Goal: Contribute content: Add original content to the website for others to see

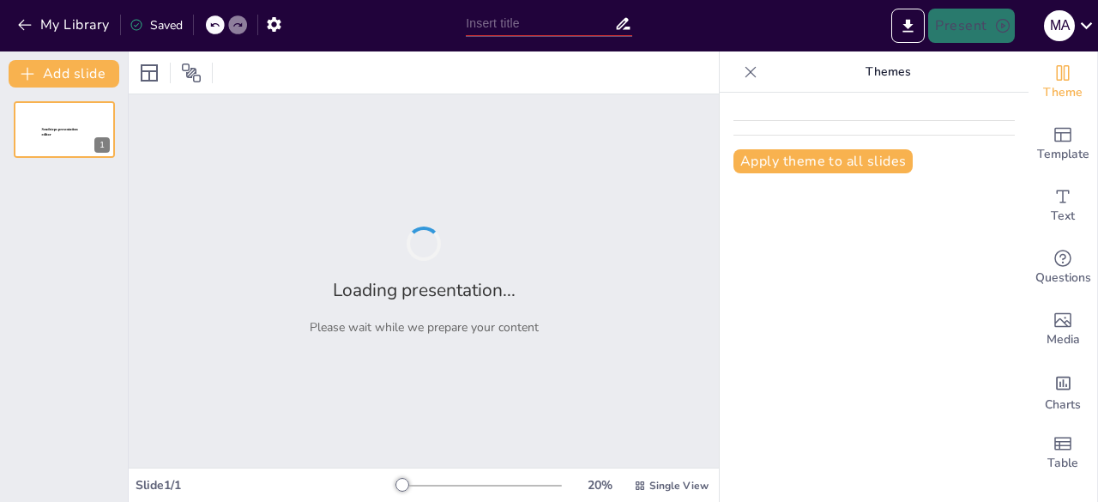
type input "Dirección y Control: Elementos de la Fase Dinámica en la Administración"
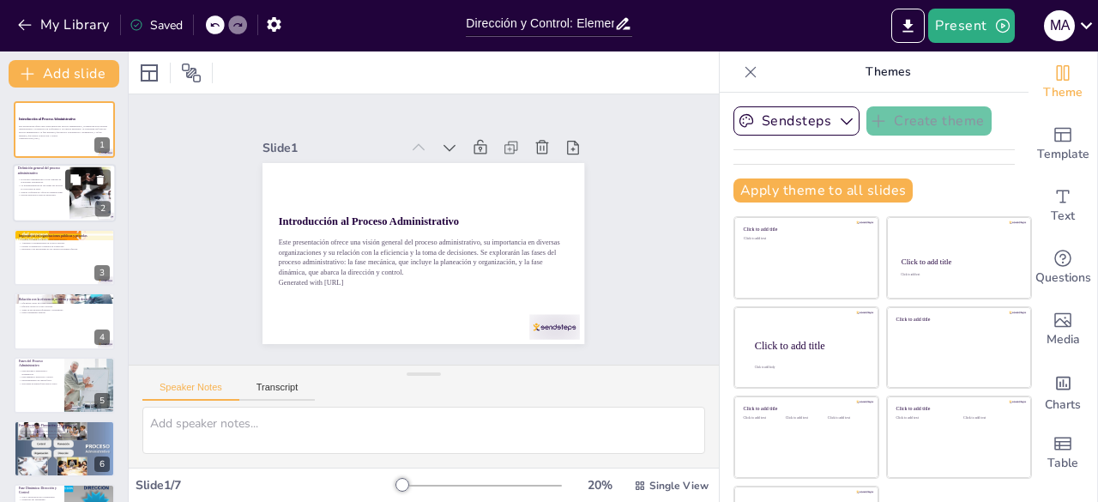
click at [77, 186] on button at bounding box center [75, 180] width 21 height 21
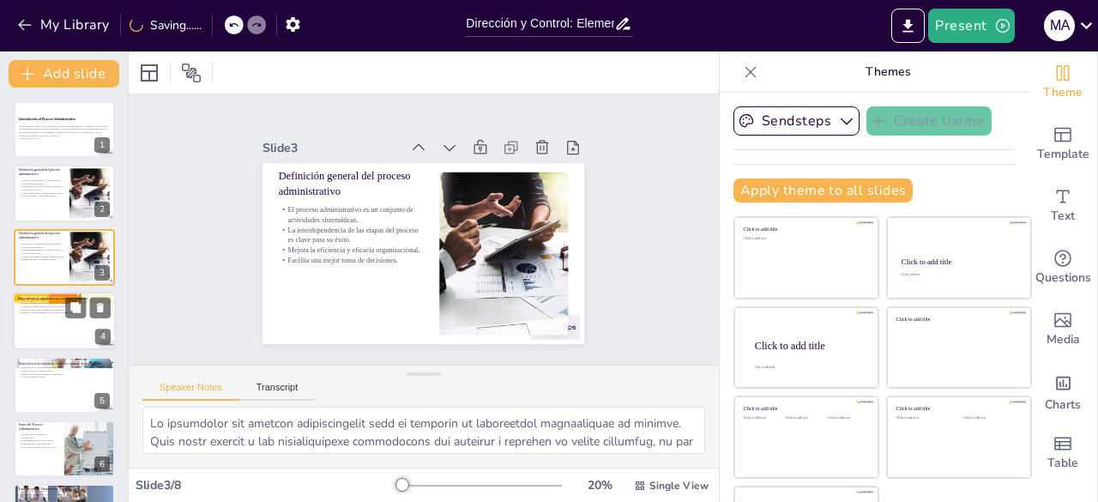
click at [75, 325] on div at bounding box center [64, 321] width 103 height 58
type textarea "La mejora de la calidad del servicio en el sector público es un resultado direc…"
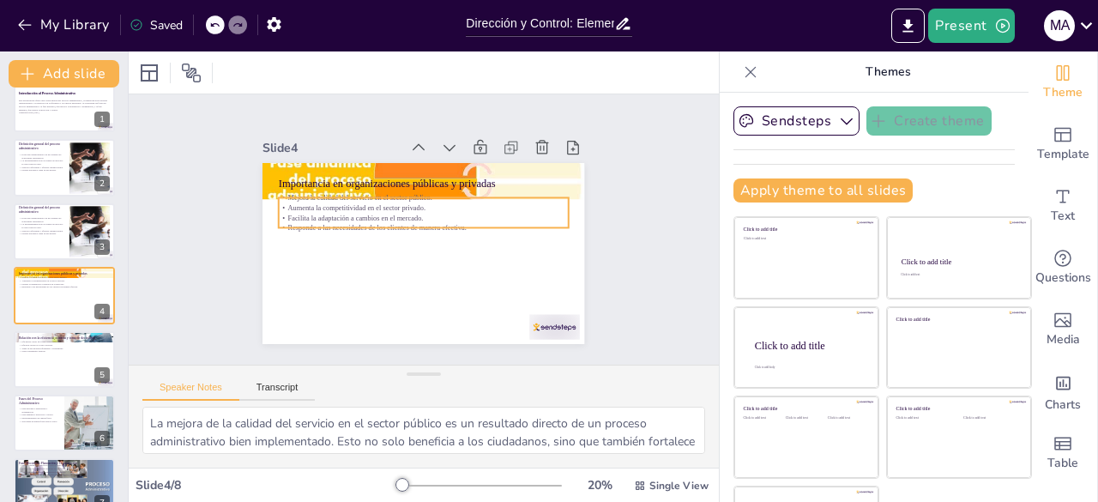
click at [334, 214] on p "Facilita la adaptación a cambios en el mercado." at bounding box center [432, 221] width 222 height 202
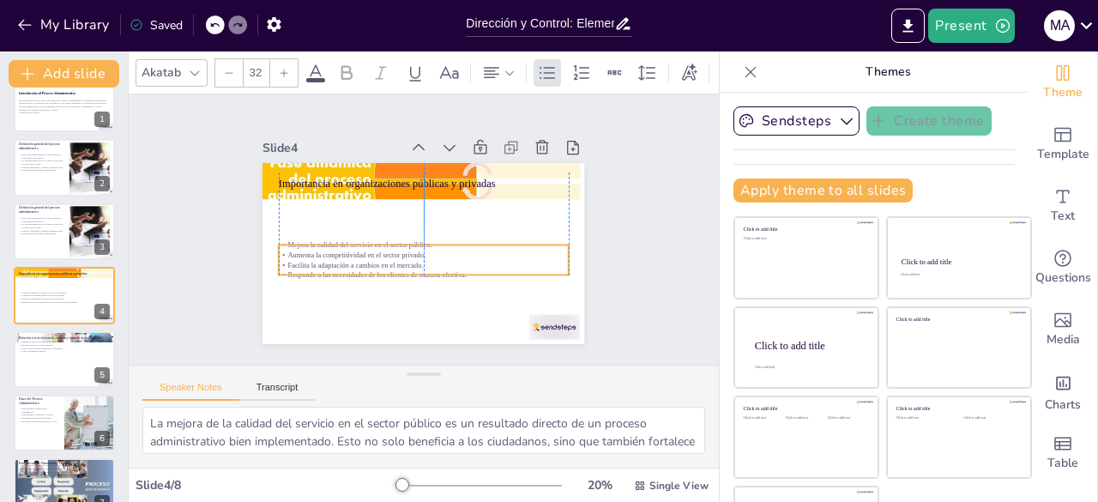
drag, startPoint x: 334, startPoint y: 214, endPoint x: 334, endPoint y: 261, distance: 47.2
click at [334, 261] on p "Facilita la adaptación a cambios en el mercado." at bounding box center [409, 261] width 268 height 127
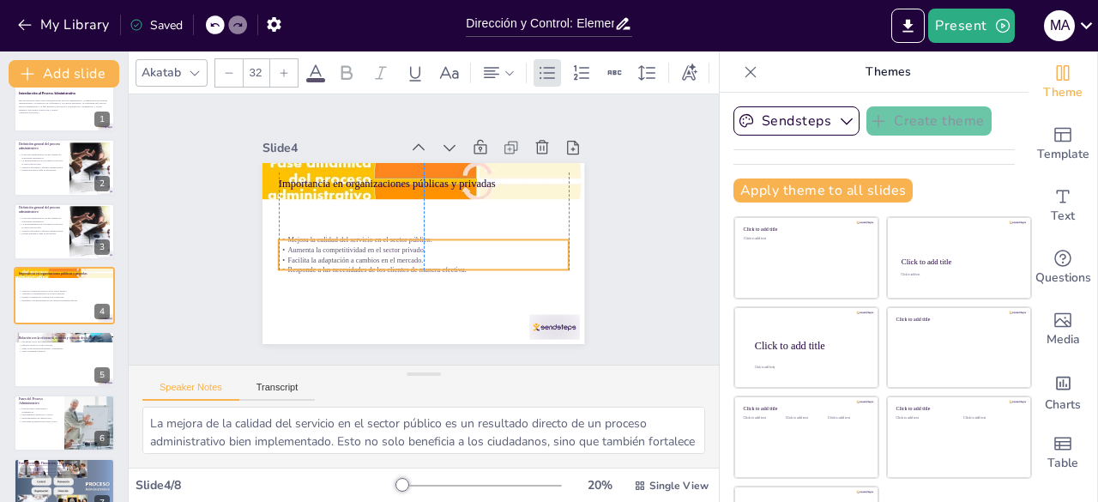
click at [408, 265] on p "Responde a las necesidades de los clientes de manera efectiva." at bounding box center [424, 270] width 290 height 10
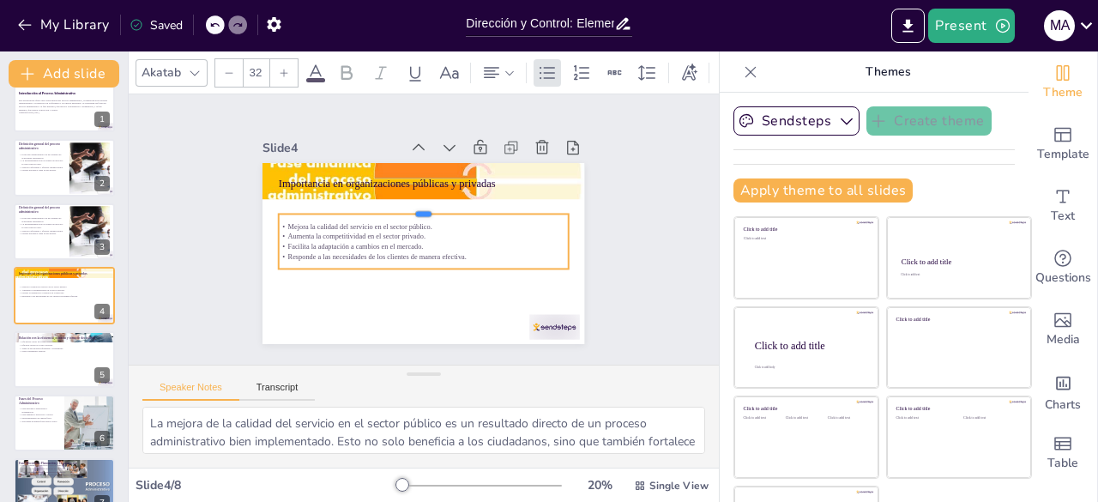
drag, startPoint x: 403, startPoint y: 231, endPoint x: 406, endPoint y: 206, distance: 25.1
click at [406, 206] on div at bounding box center [434, 210] width 257 height 157
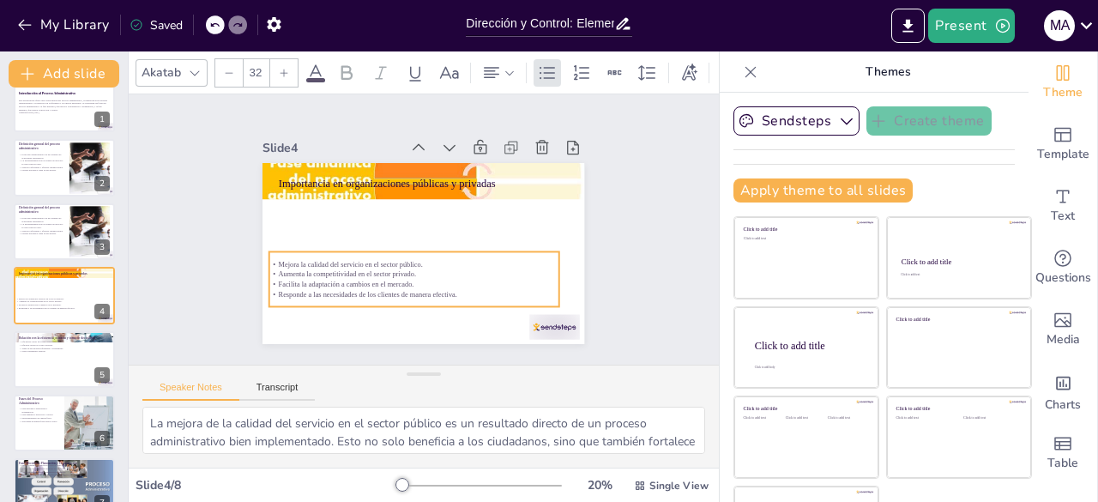
drag, startPoint x: 449, startPoint y: 231, endPoint x: 440, endPoint y: 268, distance: 38.9
click at [440, 268] on p "Aumenta la competitividad en el sector privado." at bounding box center [389, 260] width 240 height 178
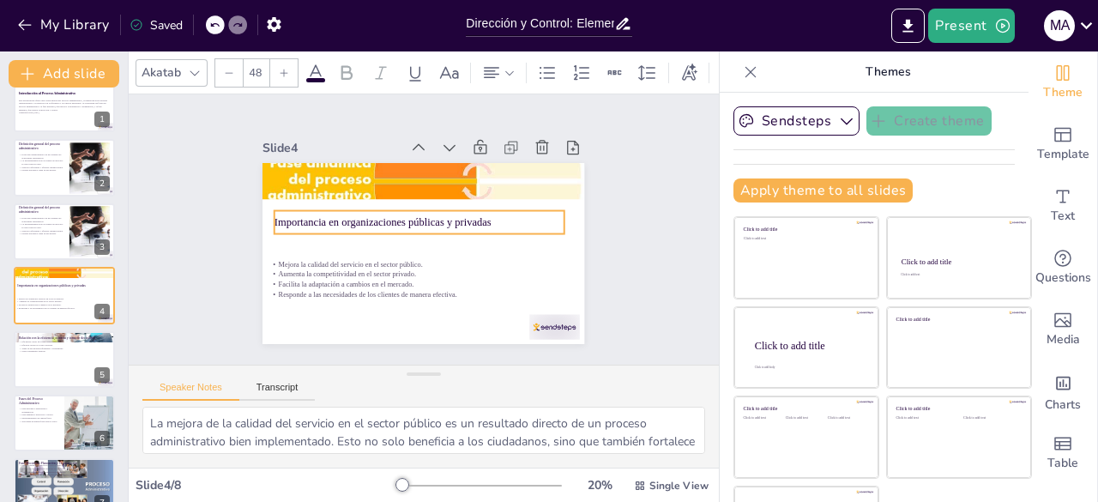
drag, startPoint x: 435, startPoint y: 173, endPoint x: 430, endPoint y: 212, distance: 38.8
click at [430, 212] on p "Importancia en organizaciones públicas y privadas" at bounding box center [416, 224] width 270 height 131
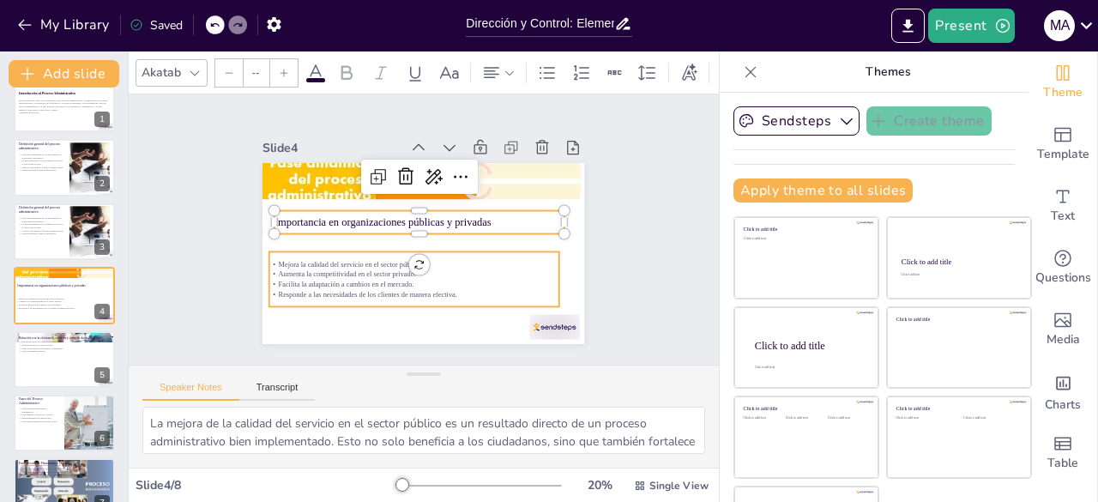
type input "32"
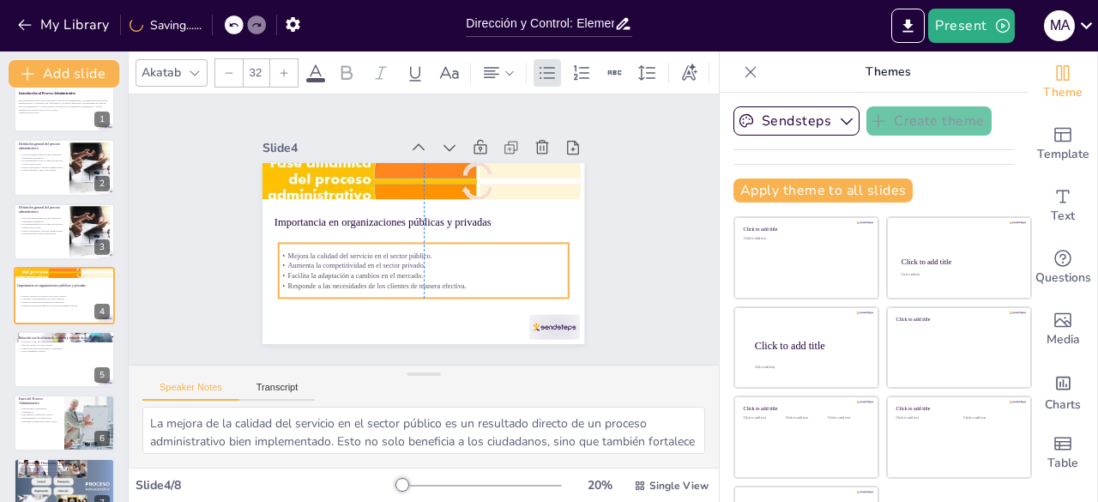
drag, startPoint x: 317, startPoint y: 258, endPoint x: 323, endPoint y: 250, distance: 10.5
click at [323, 250] on p "Mejora la calidad del servicio en el sector público." at bounding box center [418, 255] width 286 height 70
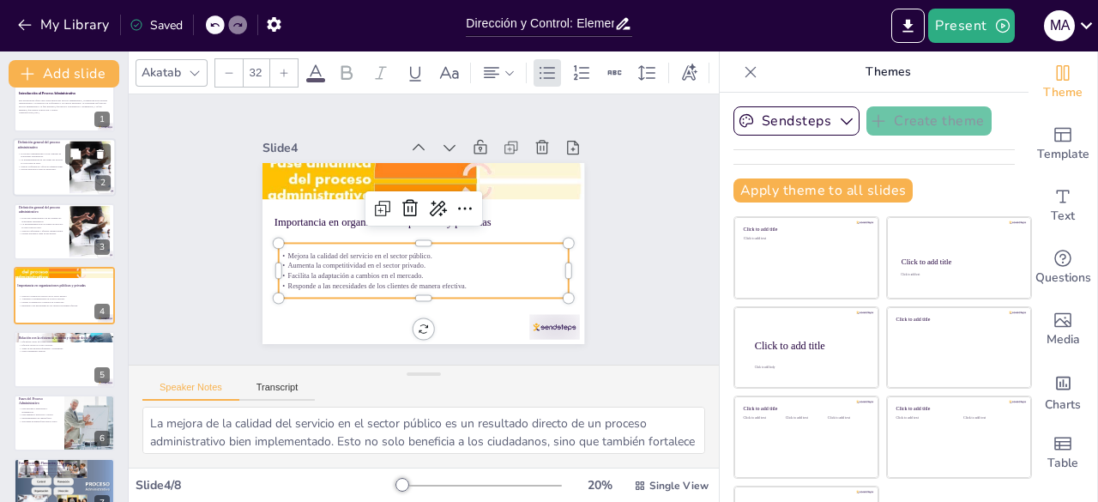
scroll to position [0, 0]
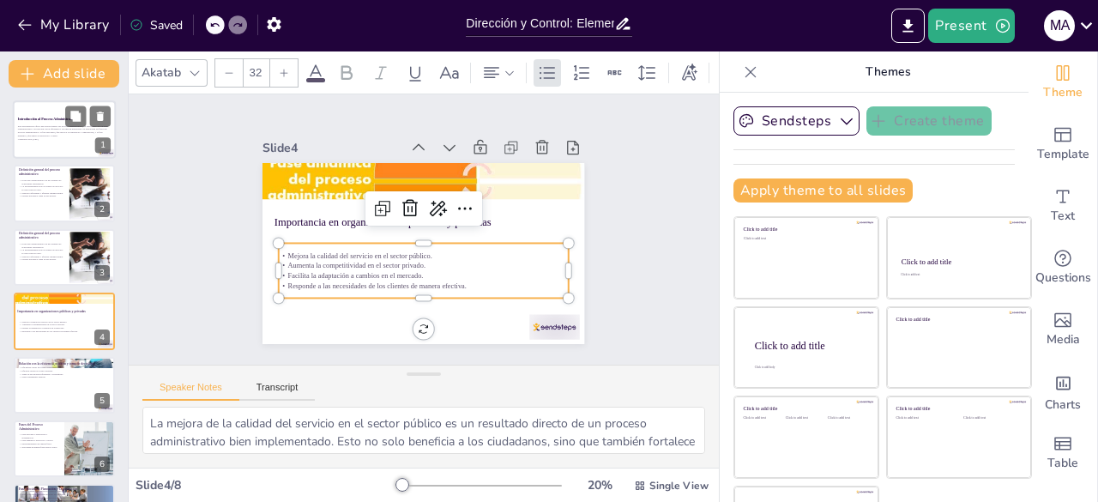
click at [76, 133] on p "Este presentación ofrece una visión general del proceso administrativo, su impo…" at bounding box center [64, 130] width 93 height 13
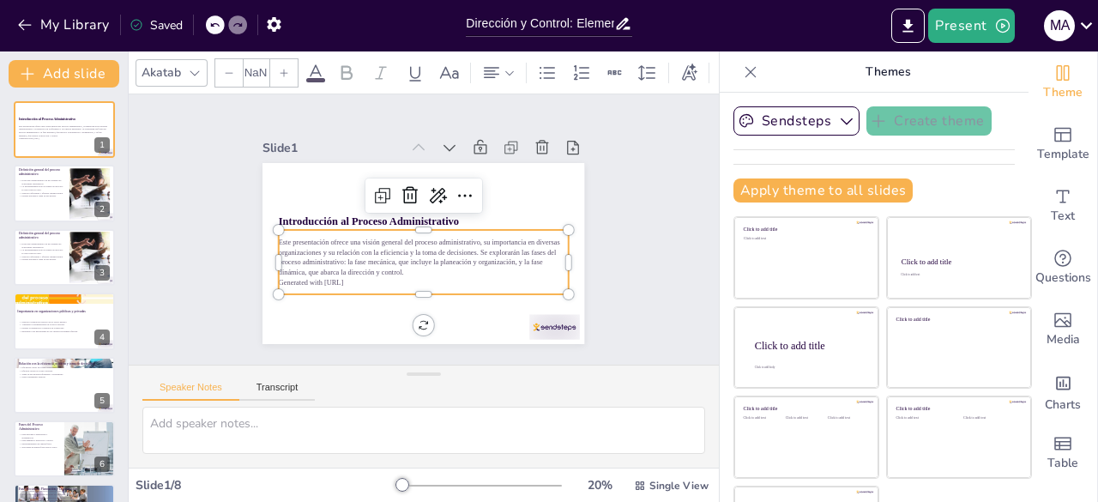
type input "32"
click at [380, 249] on p "Este presentación ofrece una visión general del proceso administrativo, su impo…" at bounding box center [415, 256] width 288 height 128
click at [316, 274] on p "Generated with [URL]" at bounding box center [407, 279] width 279 height 99
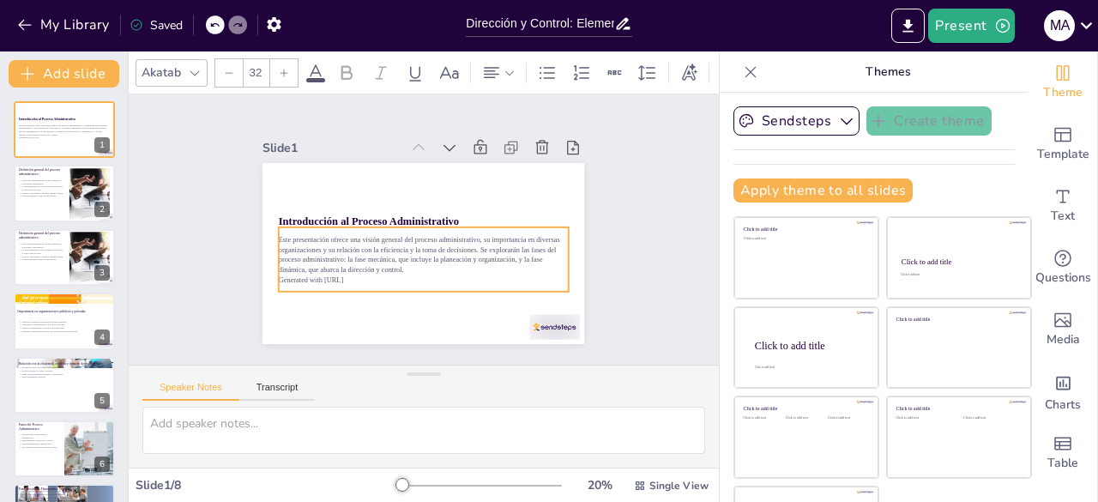
click at [316, 274] on p "Generated with [URL]" at bounding box center [414, 279] width 286 height 70
drag, startPoint x: 346, startPoint y: 273, endPoint x: 271, endPoint y: 275, distance: 74.6
click at [274, 275] on p "Generated with [URL]" at bounding box center [394, 270] width 240 height 178
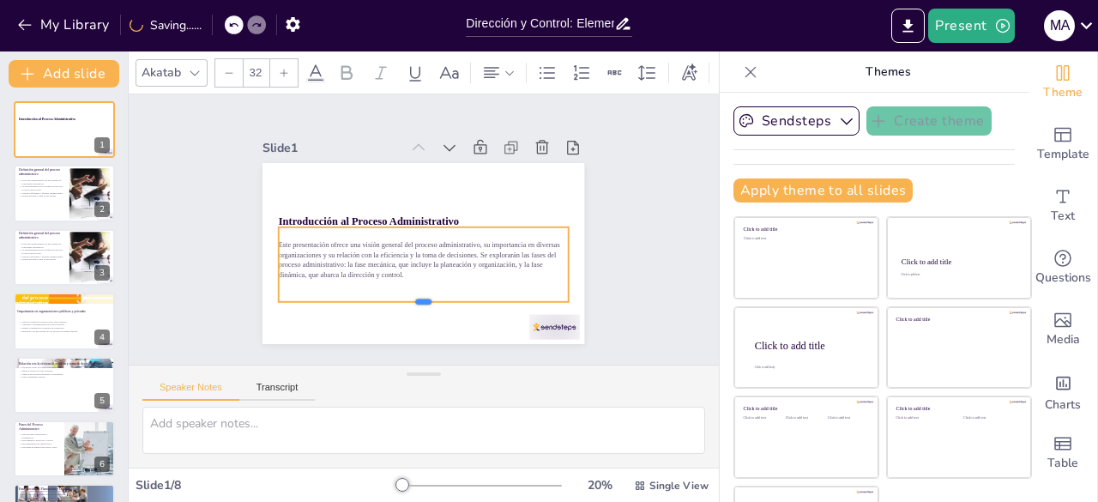
drag, startPoint x: 410, startPoint y: 272, endPoint x: 402, endPoint y: 297, distance: 26.0
click at [402, 297] on div at bounding box center [415, 308] width 289 height 44
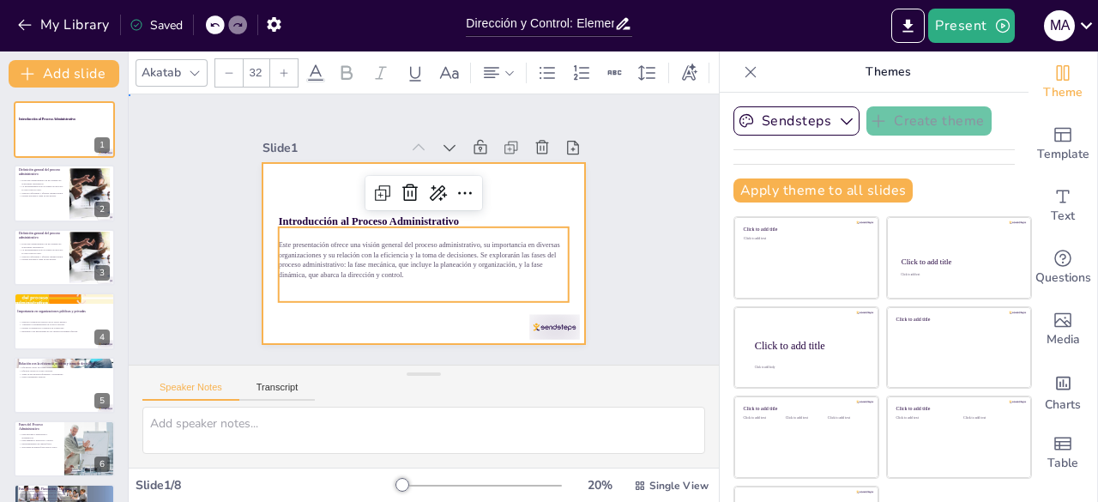
click at [522, 192] on div at bounding box center [407, 247] width 360 height 350
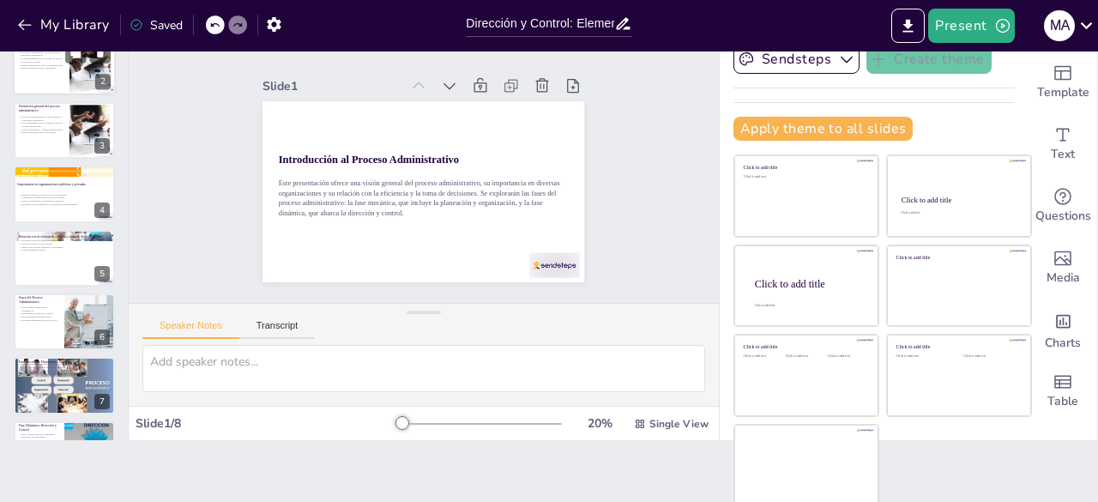
scroll to position [67, 0]
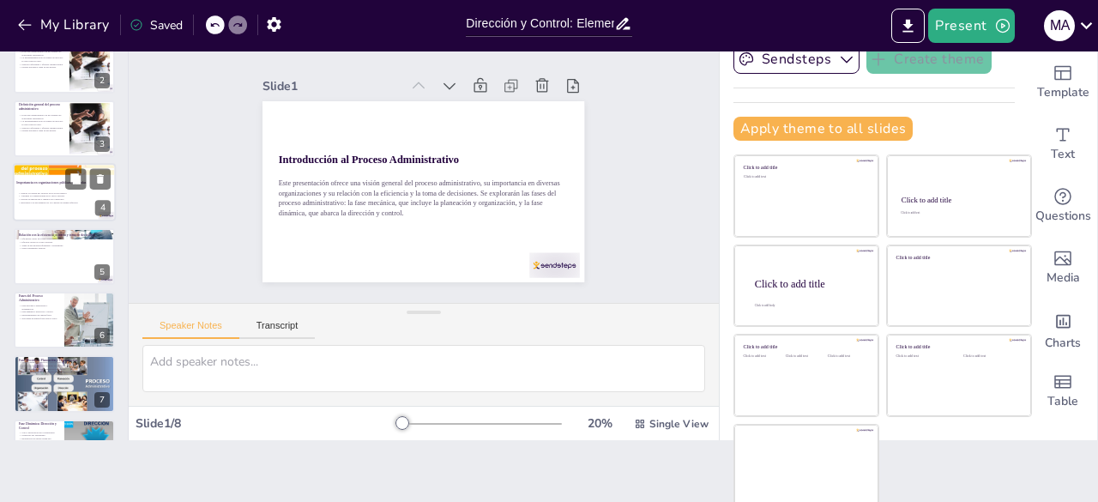
click at [57, 205] on div "Mejora la calidad del servicio en el sector público. Aumenta la competitividad …" at bounding box center [64, 198] width 93 height 18
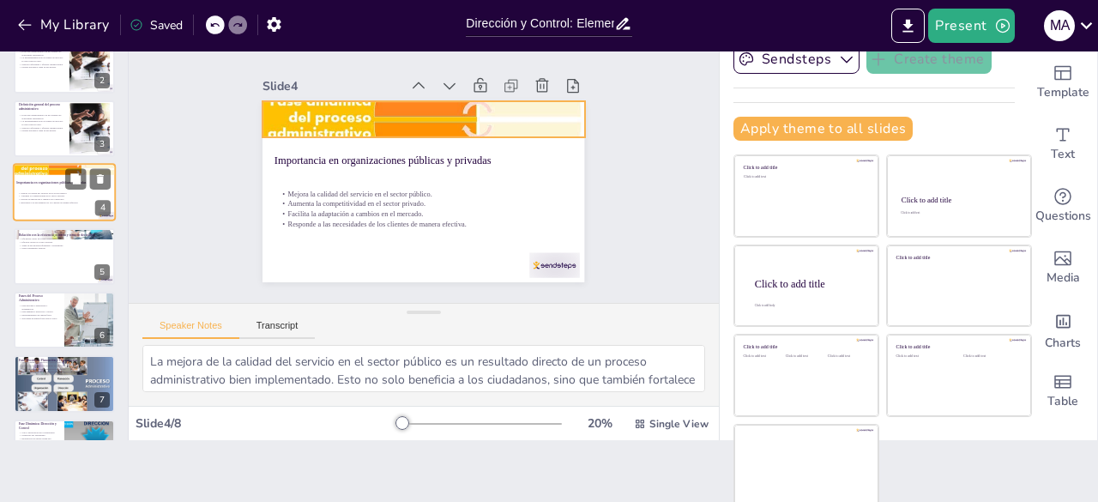
scroll to position [26, 0]
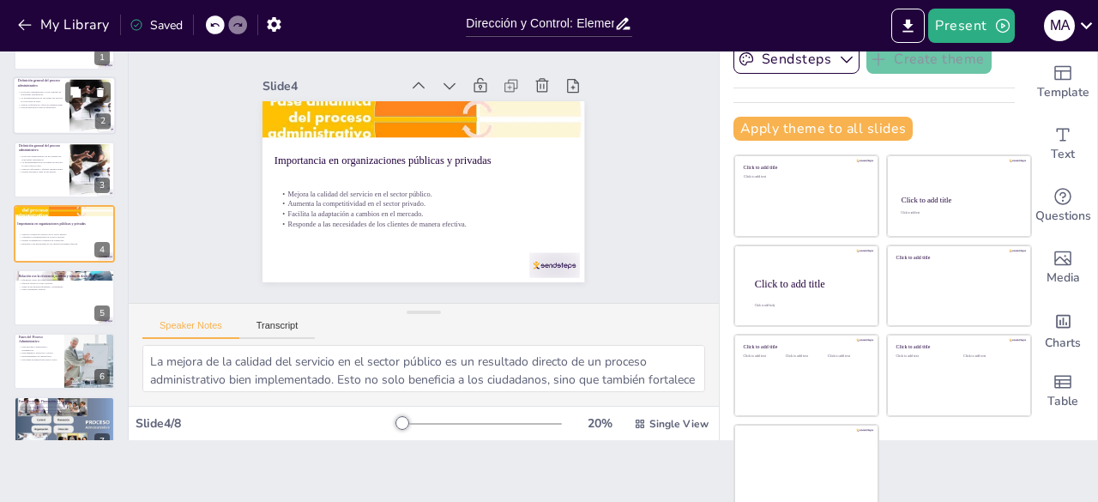
click at [67, 108] on div at bounding box center [64, 106] width 103 height 58
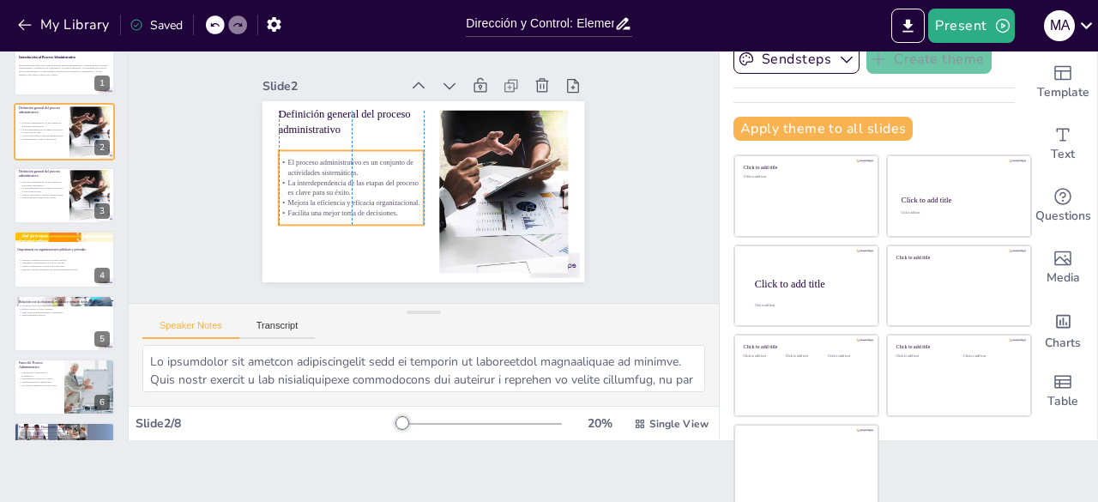
drag, startPoint x: 310, startPoint y: 168, endPoint x: 311, endPoint y: 183, distance: 14.6
click at [311, 183] on p "La interdependencia de las etapas del proceso es clave para su éxito." at bounding box center [349, 172] width 146 height 50
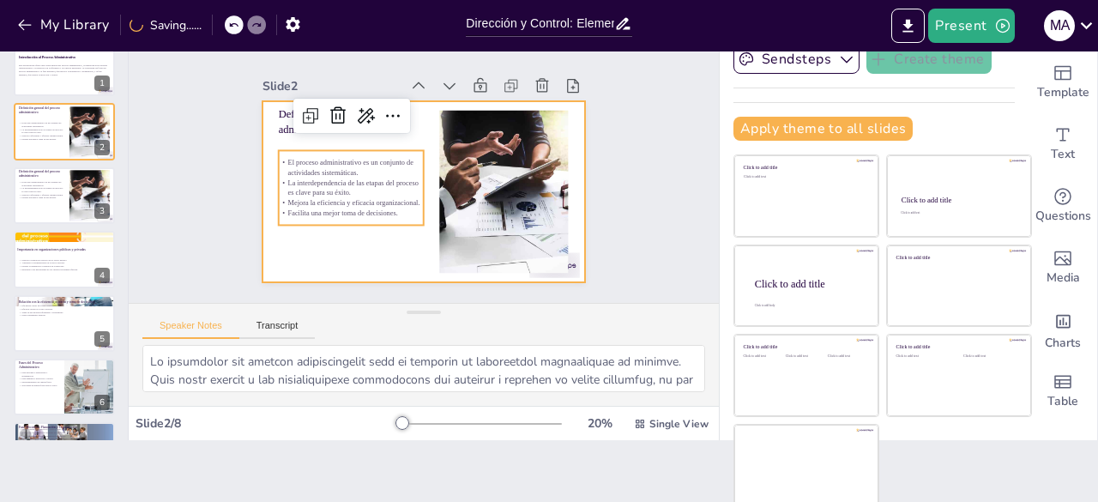
click at [262, 183] on div at bounding box center [423, 191] width 322 height 181
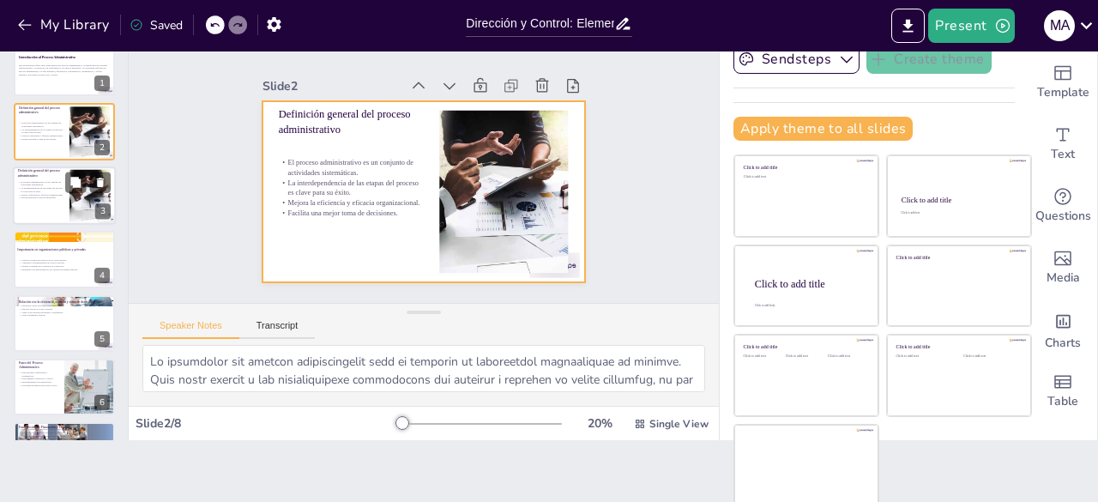
click at [37, 207] on div at bounding box center [64, 195] width 103 height 58
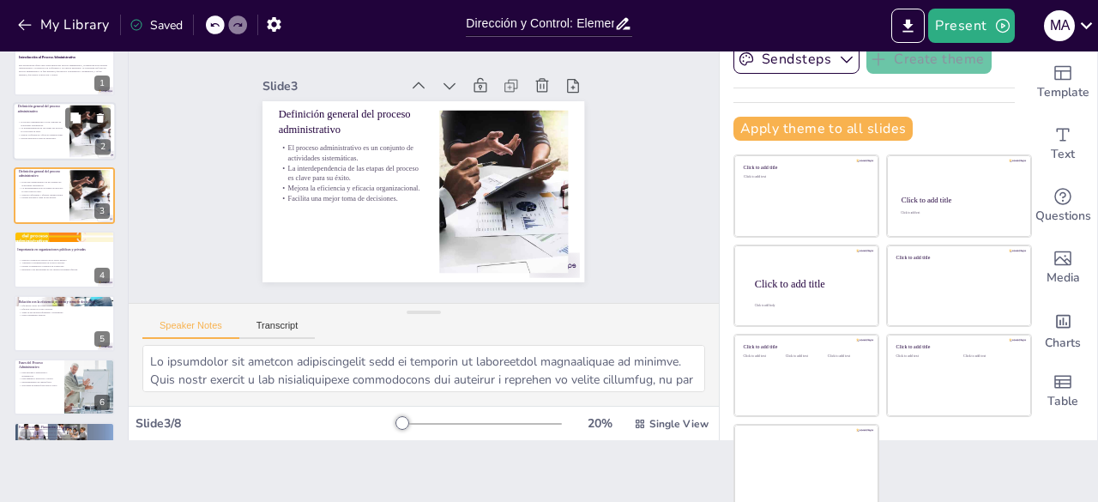
click at [39, 137] on p "Facilita una mejor toma de decisiones." at bounding box center [41, 138] width 46 height 3
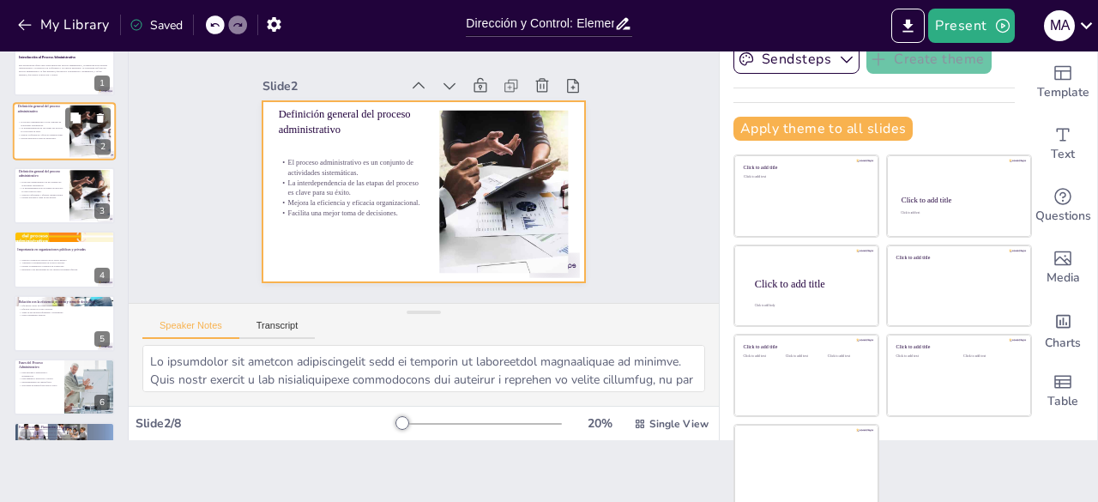
click at [57, 143] on div at bounding box center [64, 132] width 103 height 58
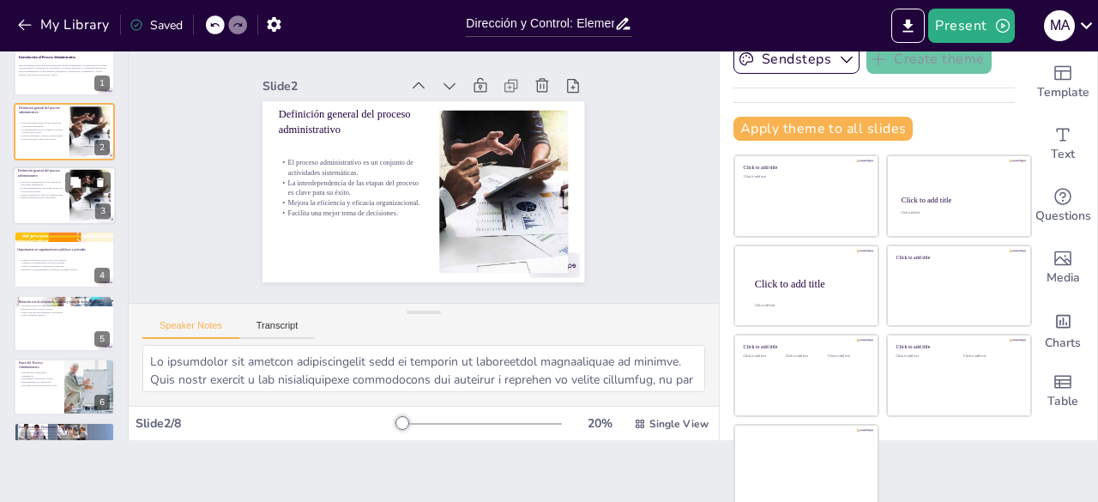
click at [63, 180] on p "El proceso administrativo es un conjunto de actividades sistemáticas." at bounding box center [41, 183] width 46 height 6
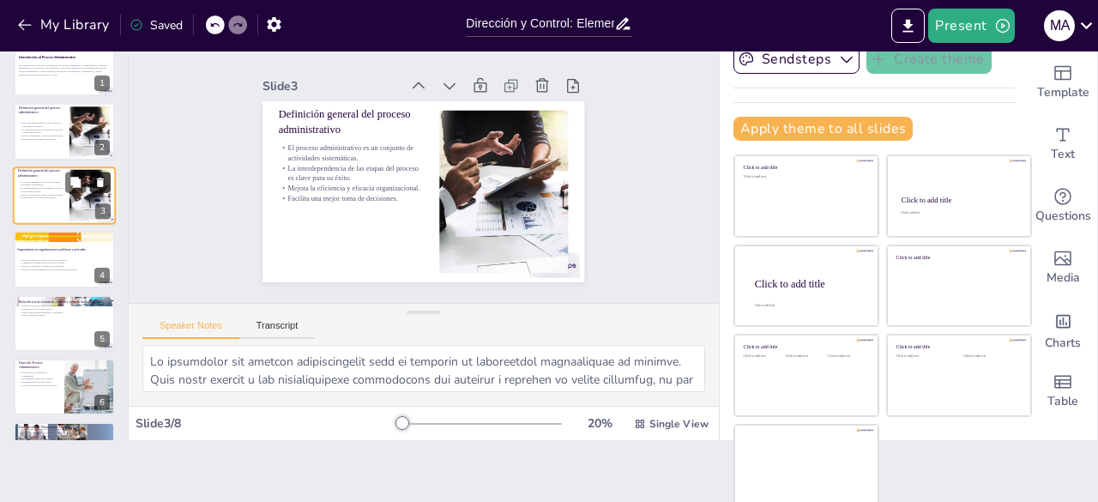
click at [99, 182] on icon at bounding box center [100, 182] width 7 height 9
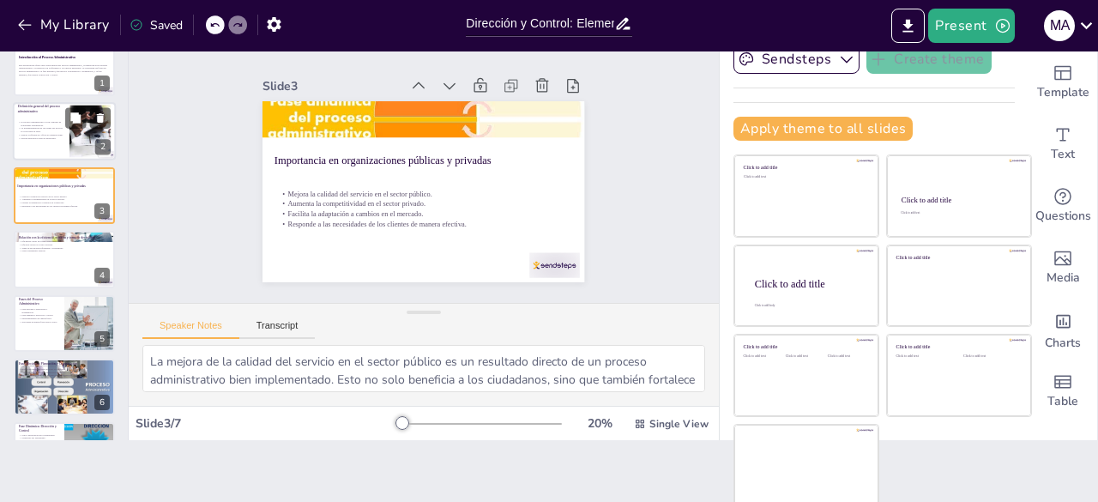
click at [48, 107] on p "Definición general del proceso administrativo" at bounding box center [41, 109] width 46 height 9
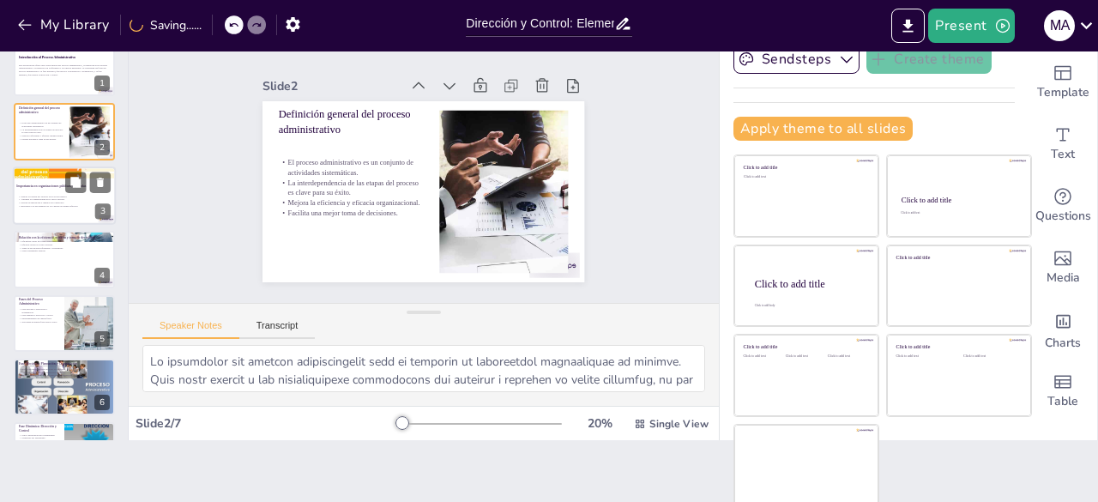
click at [30, 189] on div at bounding box center [64, 195] width 103 height 58
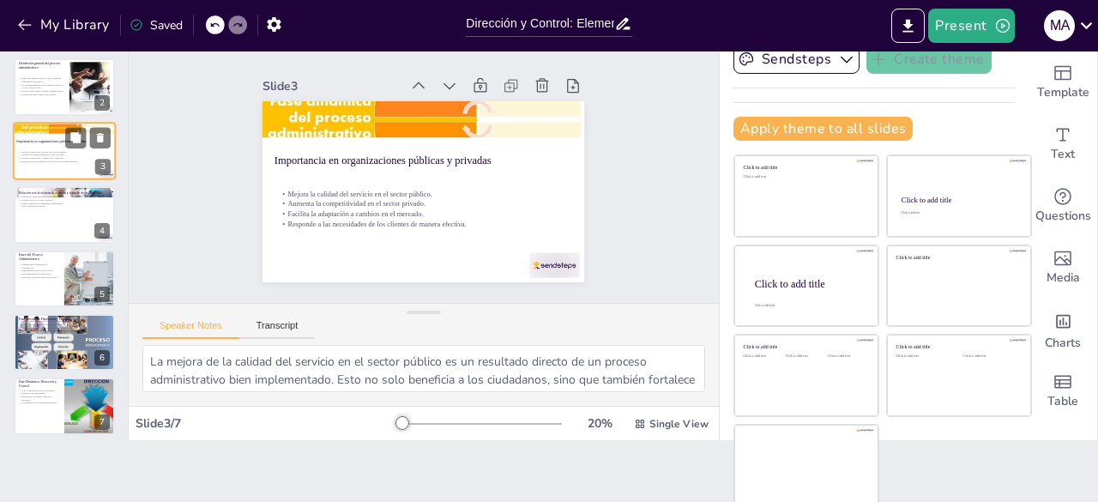
scroll to position [52, 0]
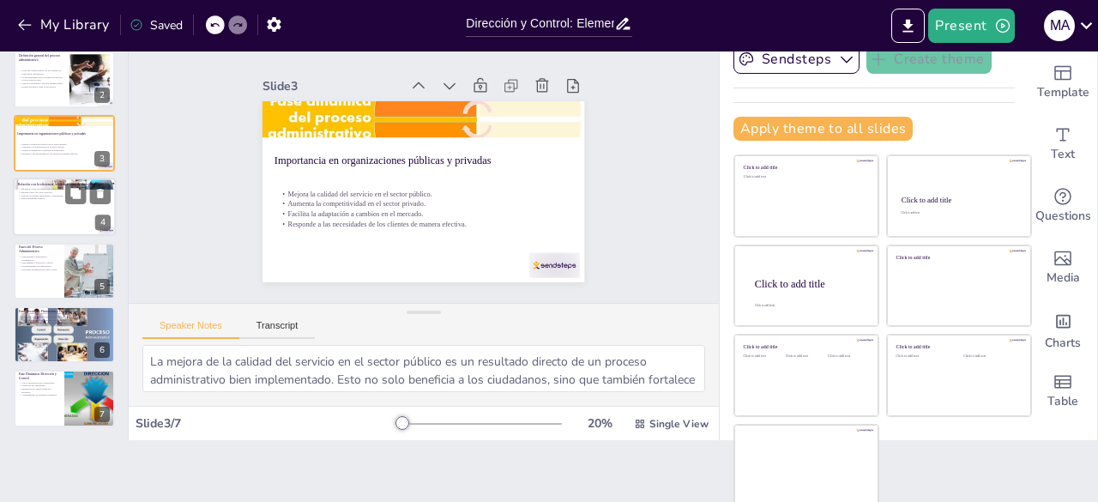
click at [46, 198] on p "Mejor desempeño general." at bounding box center [64, 198] width 93 height 3
type textarea "Lo ipsumdolor si am consect adipisc el se doeiusm temporincididu. Ut laboreetd …"
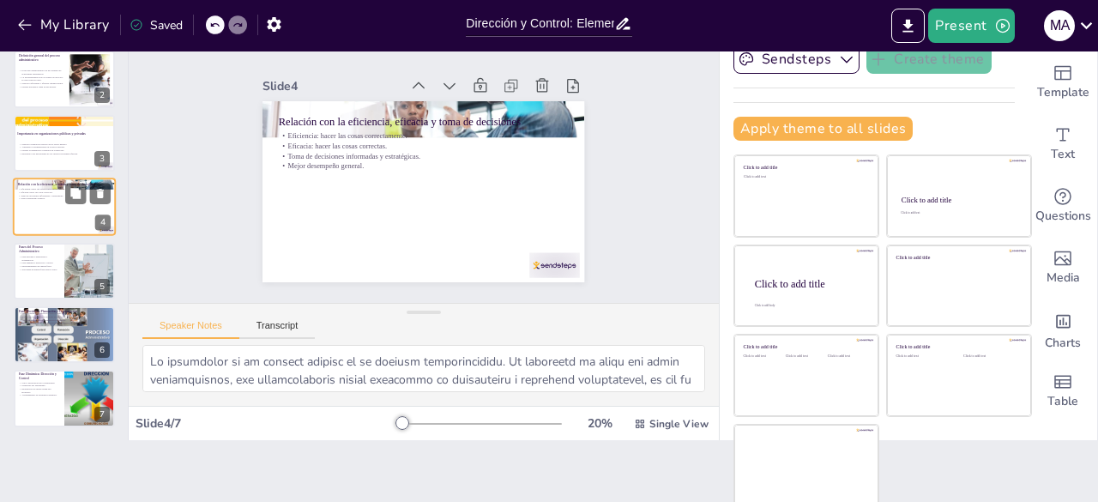
scroll to position [26, 0]
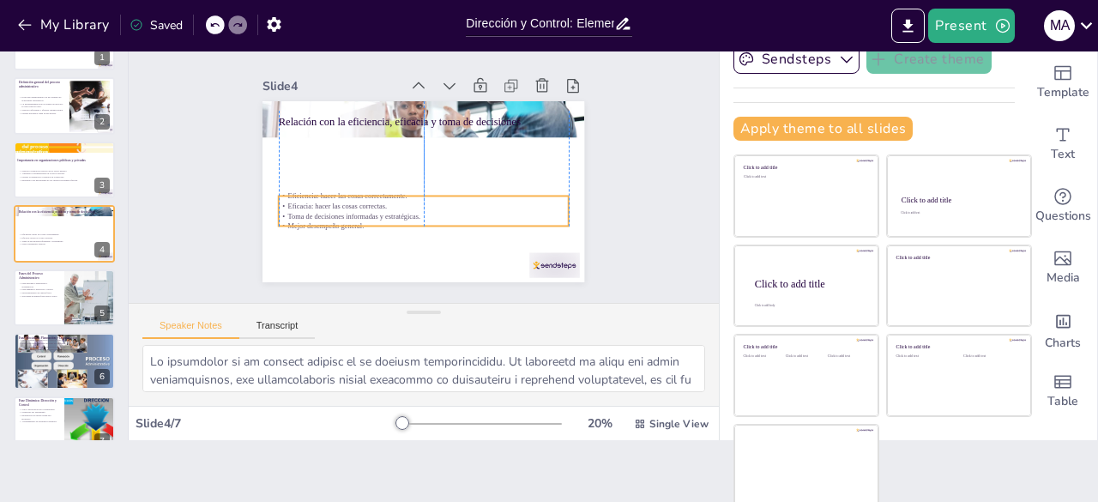
drag, startPoint x: 324, startPoint y: 143, endPoint x: 321, endPoint y: 203, distance: 60.1
click at [321, 203] on p "Toma de decisiones informadas y estratégicas." at bounding box center [418, 216] width 289 height 40
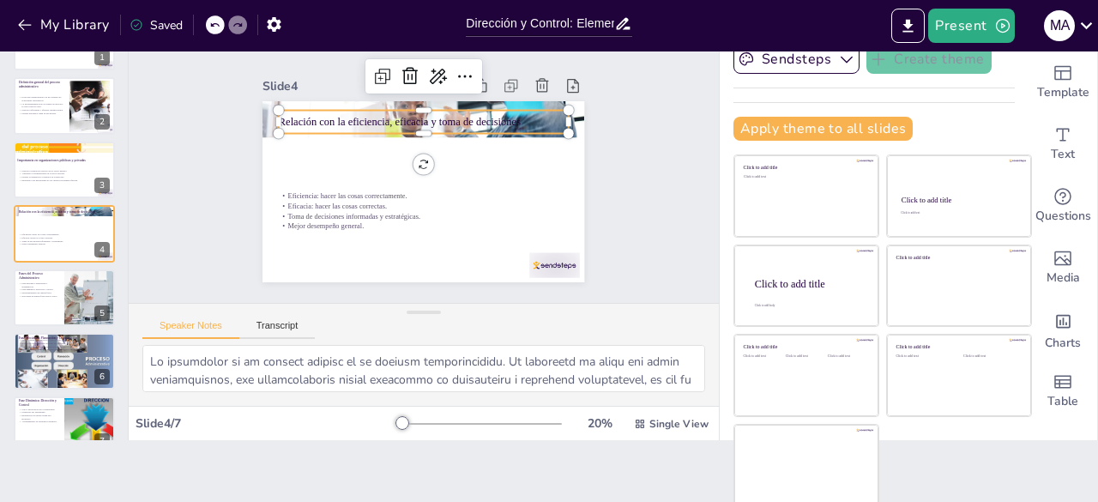
type input "48"
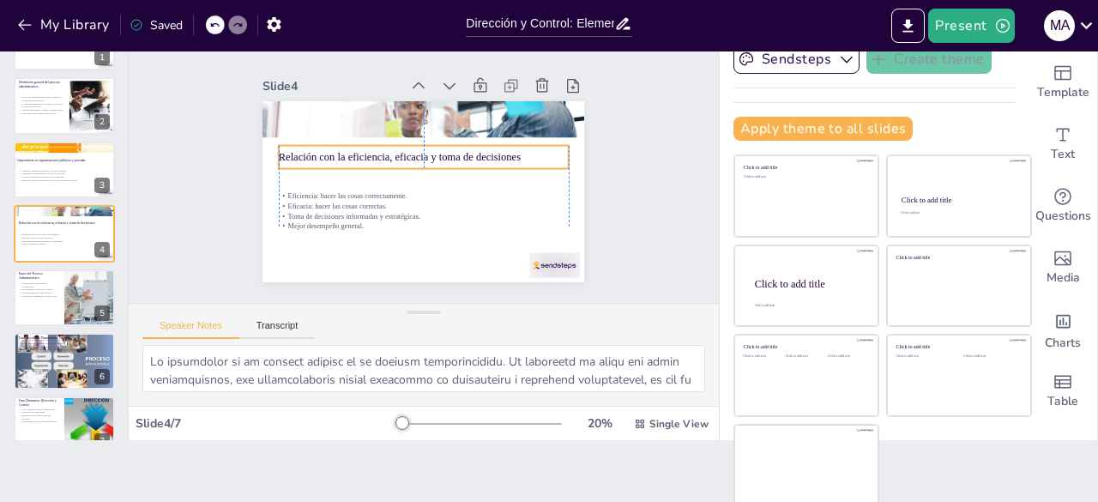
drag, startPoint x: 333, startPoint y: 120, endPoint x: 331, endPoint y: 155, distance: 35.2
click at [331, 155] on p "Relación con la eficiencia, eficacia y toma de decisiones" at bounding box center [430, 159] width 243 height 183
click at [29, 294] on p "Necesidad de ambas fases para el éxito." at bounding box center [38, 295] width 41 height 3
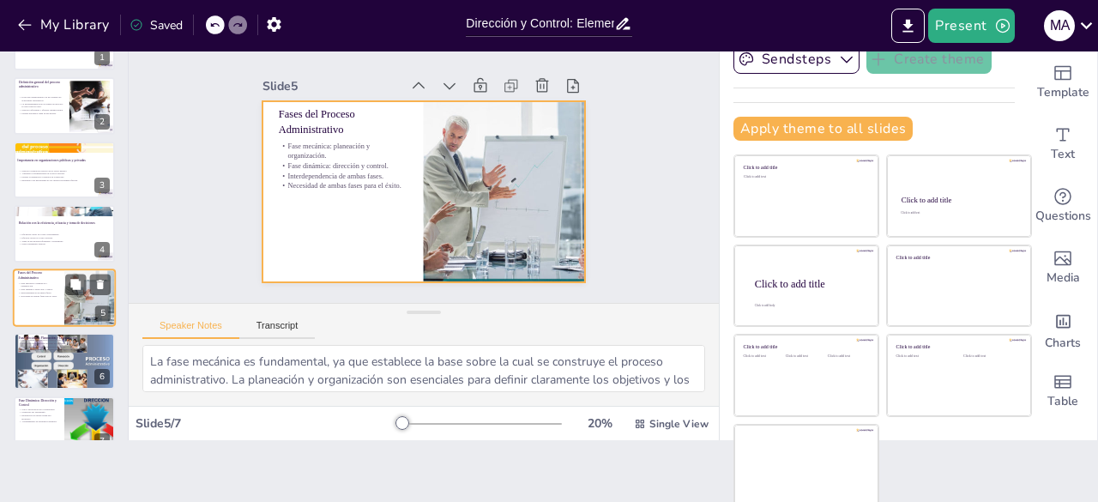
scroll to position [52, 0]
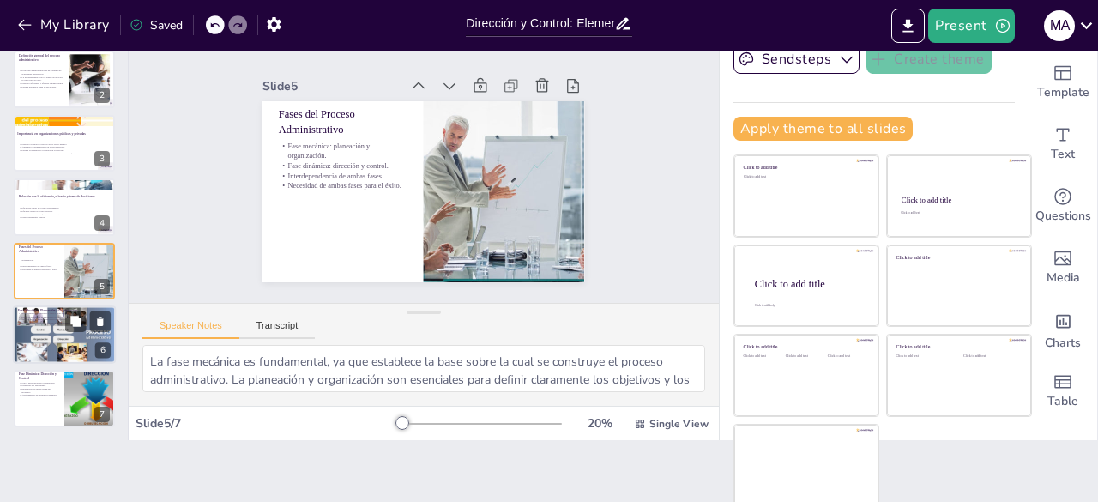
click at [44, 333] on div at bounding box center [64, 334] width 103 height 64
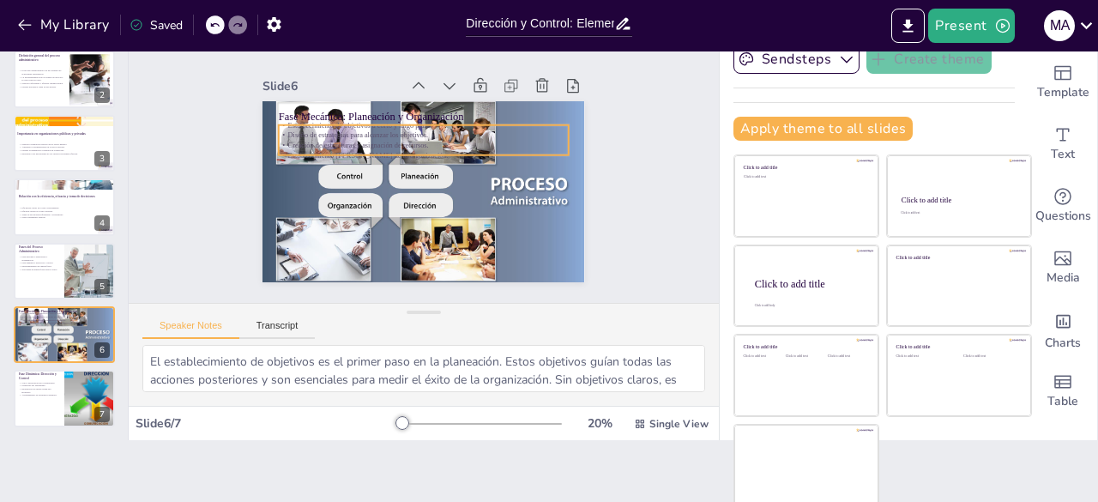
click at [348, 124] on p "Diseño de estrategias para alcanzar los objetivos." at bounding box center [431, 136] width 286 height 70
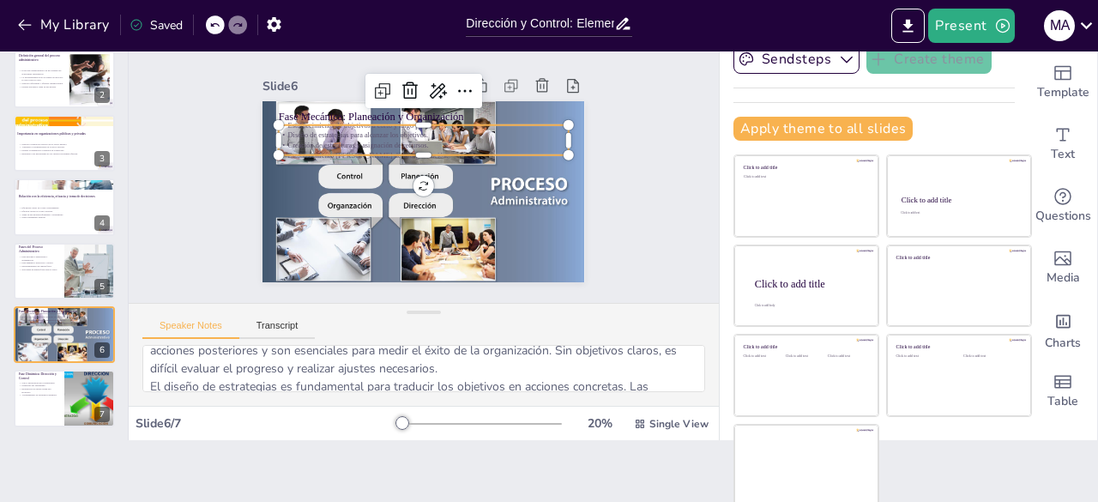
scroll to position [0, 0]
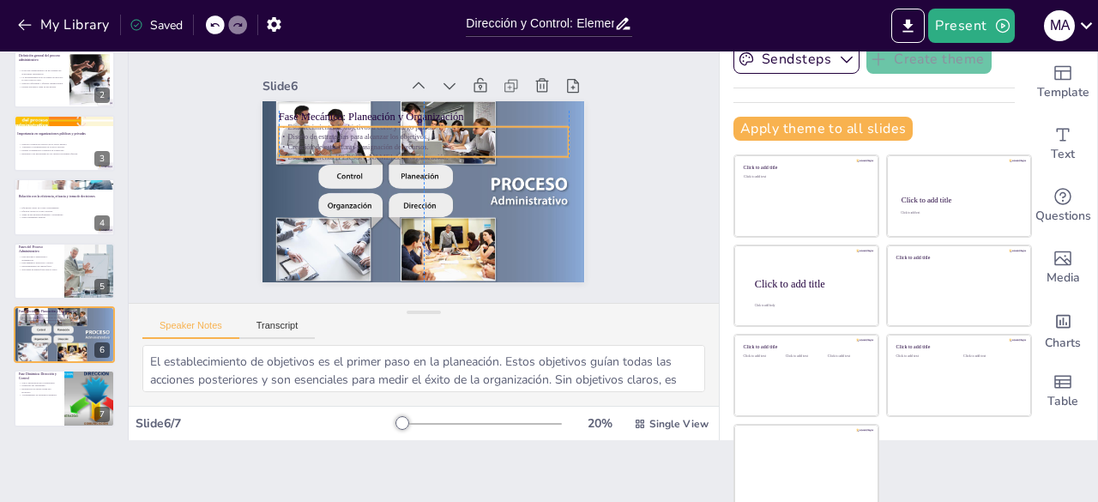
click at [424, 129] on p "Diseño de estrategias para alcanzar los objetivos." at bounding box center [442, 142] width 240 height 178
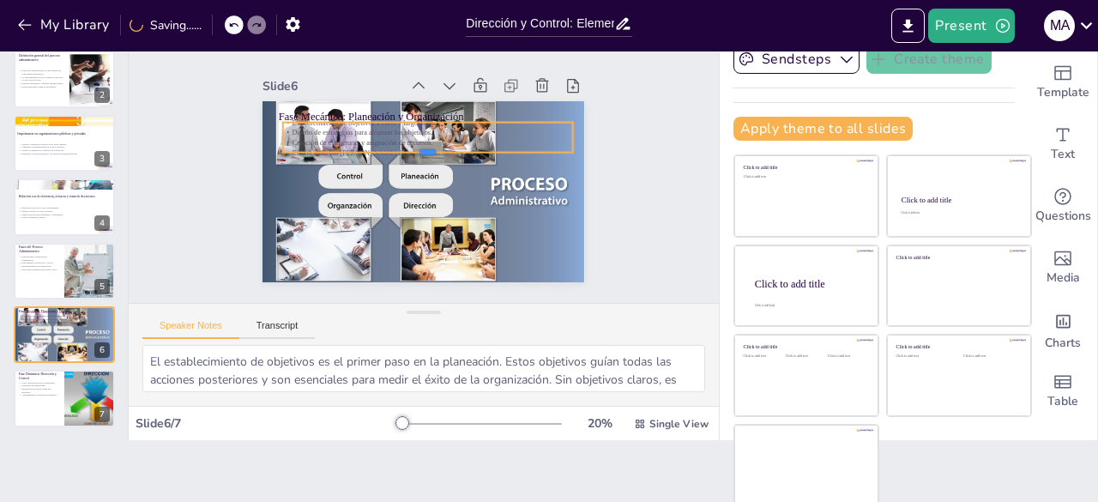
click at [405, 147] on div at bounding box center [431, 163] width 243 height 181
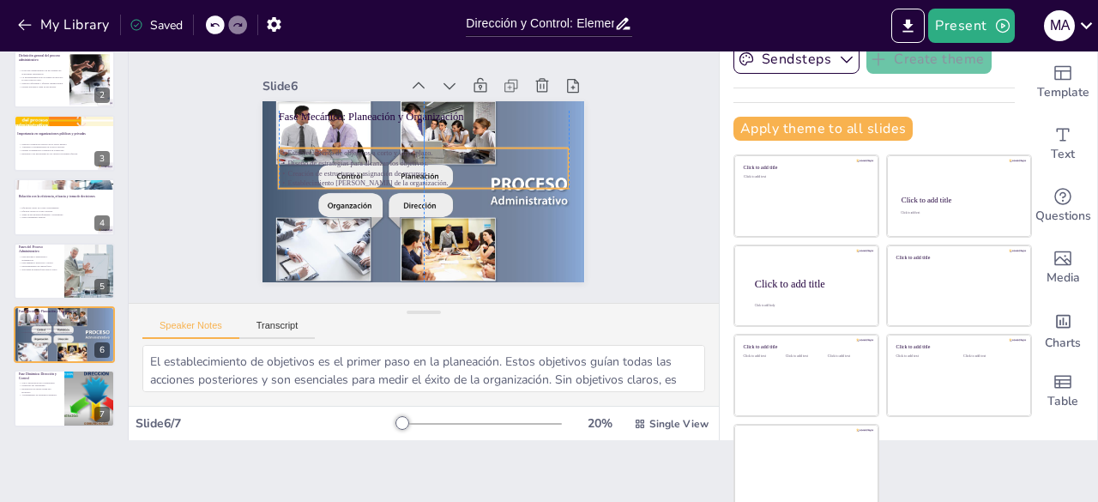
drag, startPoint x: 405, startPoint y: 147, endPoint x: 403, endPoint y: 180, distance: 33.5
click at [403, 180] on p "Establecimiento [PERSON_NAME] de la organización." at bounding box center [412, 178] width 202 height 222
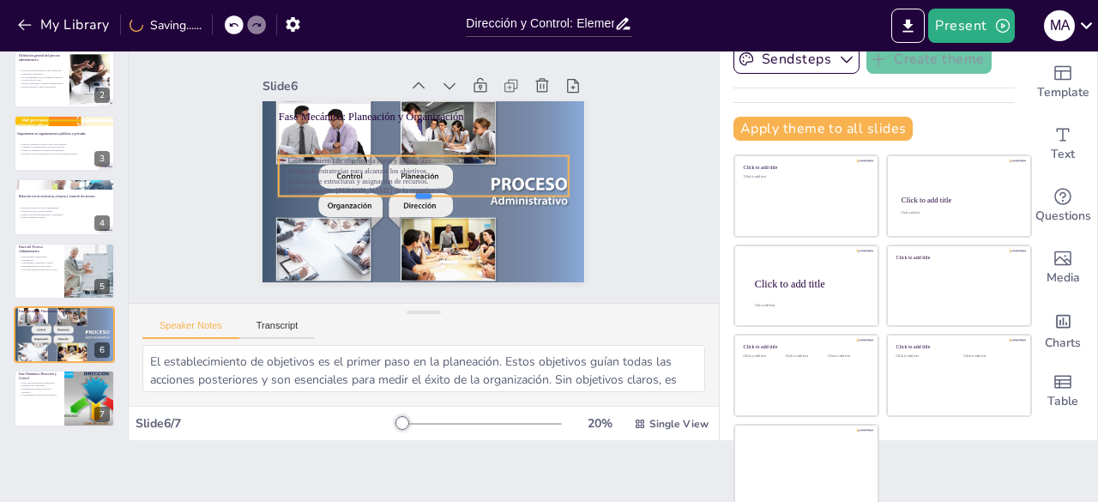
click at [403, 188] on div at bounding box center [413, 200] width 280 height 103
click at [403, 188] on div at bounding box center [403, 195] width 243 height 181
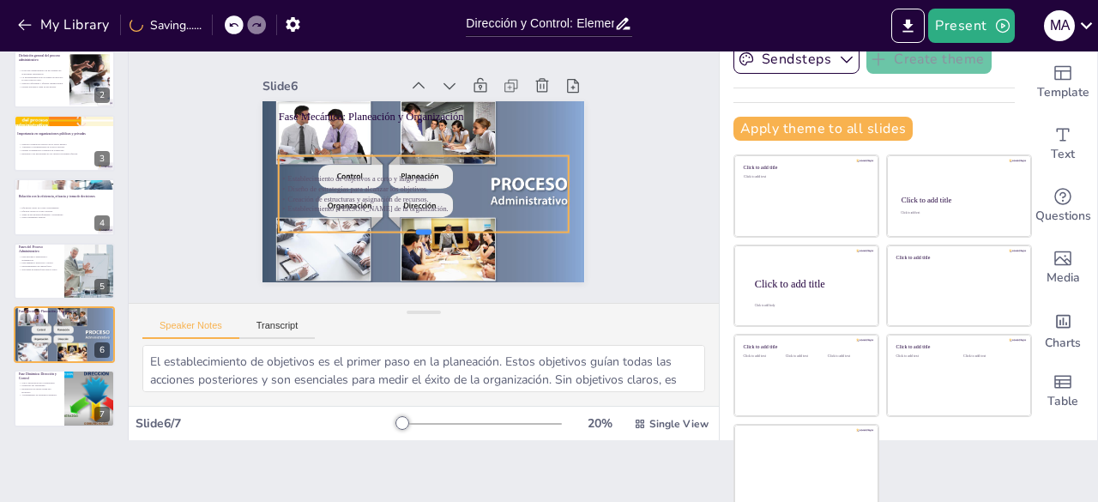
drag, startPoint x: 403, startPoint y: 188, endPoint x: 427, endPoint y: 193, distance: 24.6
click at [427, 193] on div "Fase Mecánica: Planeación y Organización Establecimiento de objetivos a corto y…" at bounding box center [400, 173] width 244 height 352
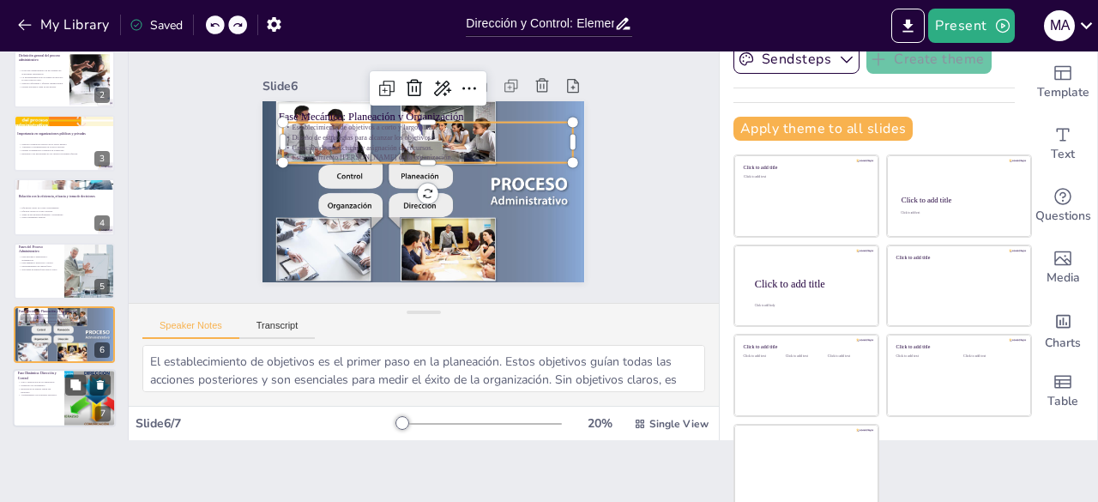
click at [38, 394] on p "Aseguramiento de resultados deseados." at bounding box center [38, 395] width 41 height 3
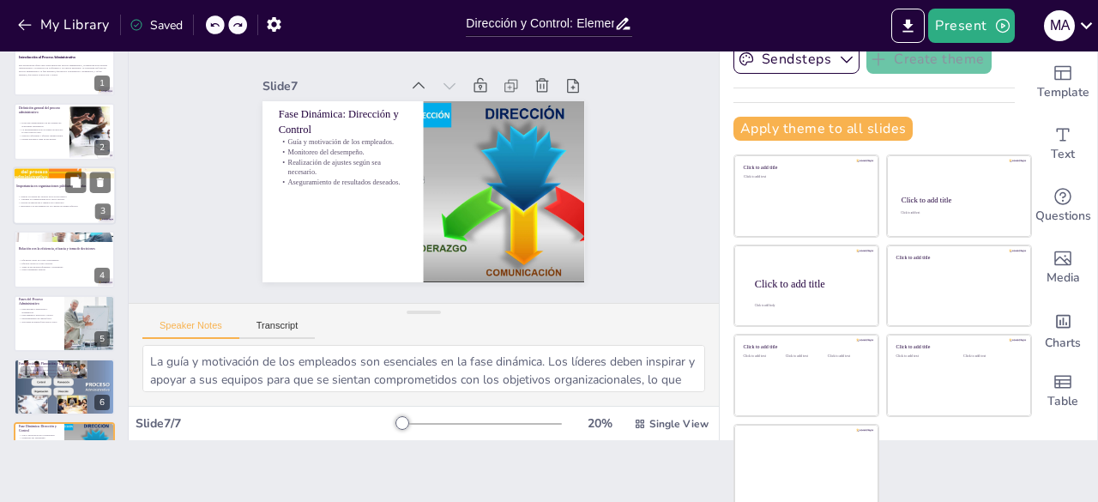
scroll to position [7, 0]
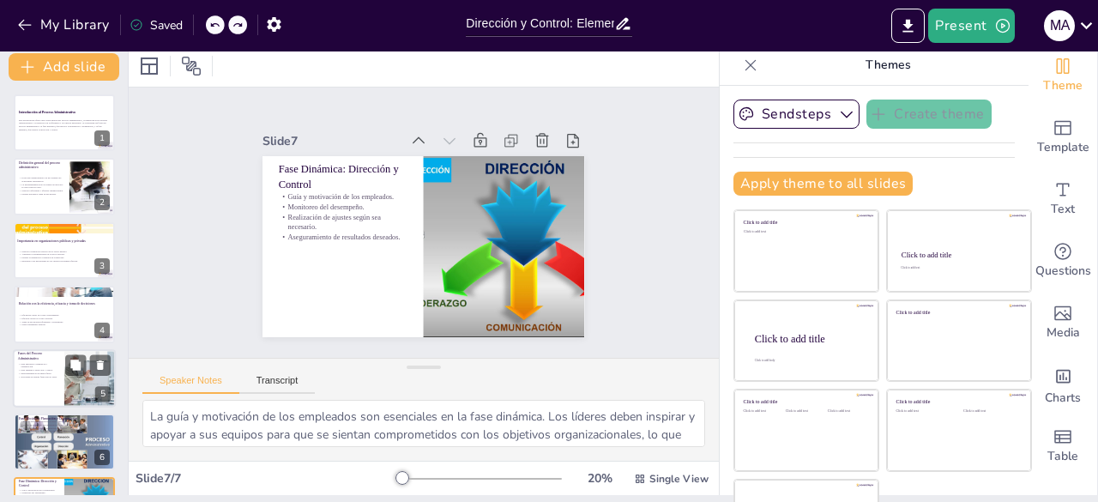
click at [51, 358] on p "Fases del Proceso Administrativo" at bounding box center [38, 355] width 41 height 9
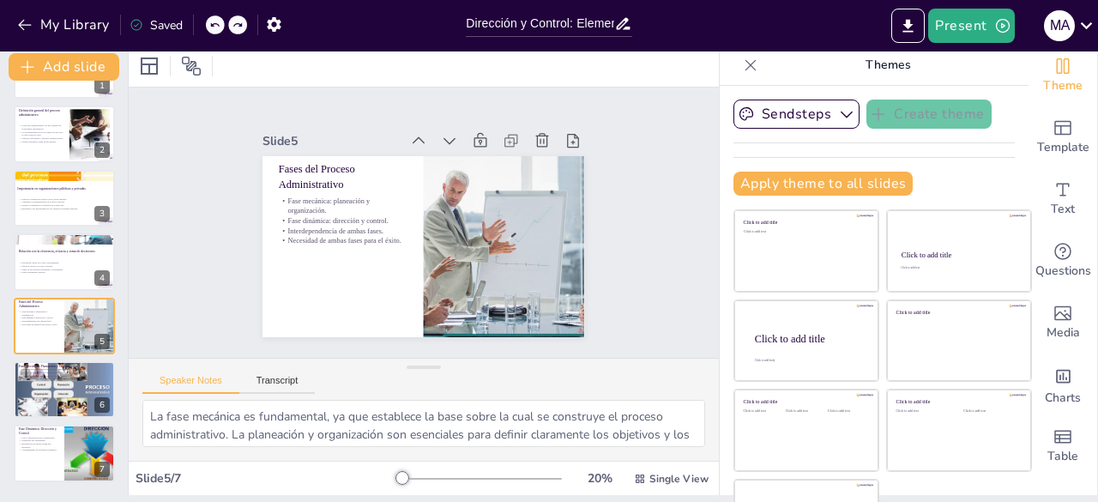
scroll to position [62, 0]
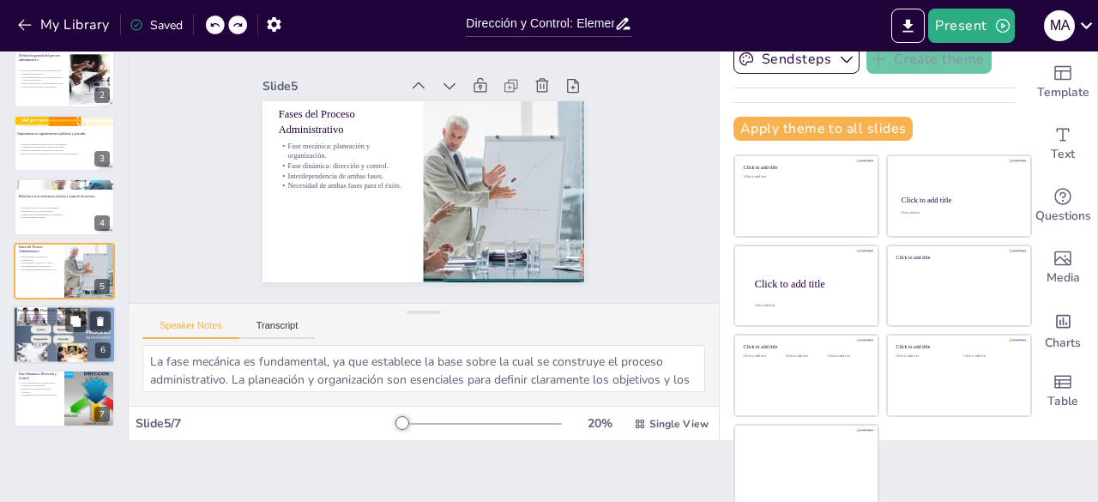
click at [86, 338] on div at bounding box center [64, 334] width 103 height 64
type textarea "El establecimiento de objetivos es el primer paso en la planeación. Estos objet…"
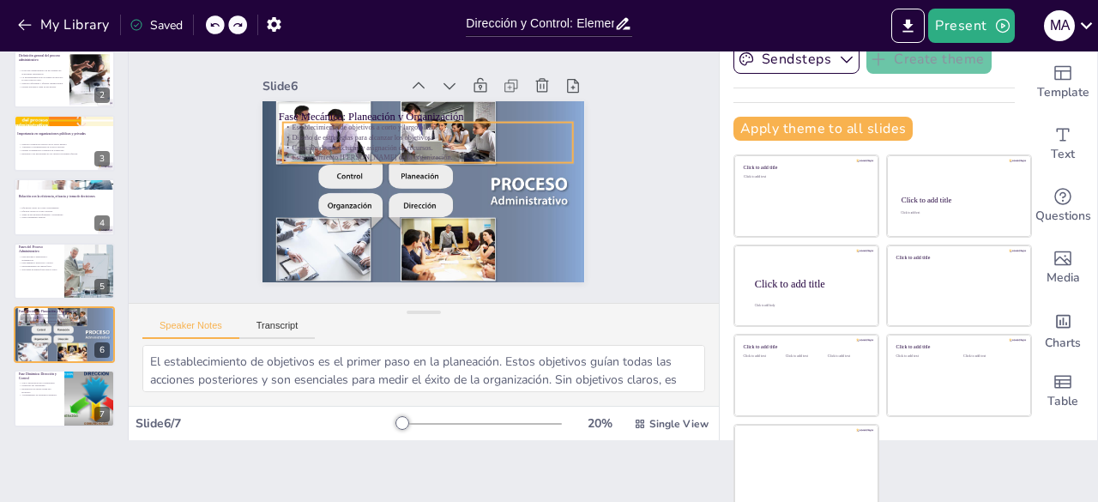
click at [358, 126] on p "Diseño de estrategias para alcanzar los objetivos." at bounding box center [439, 141] width 268 height 127
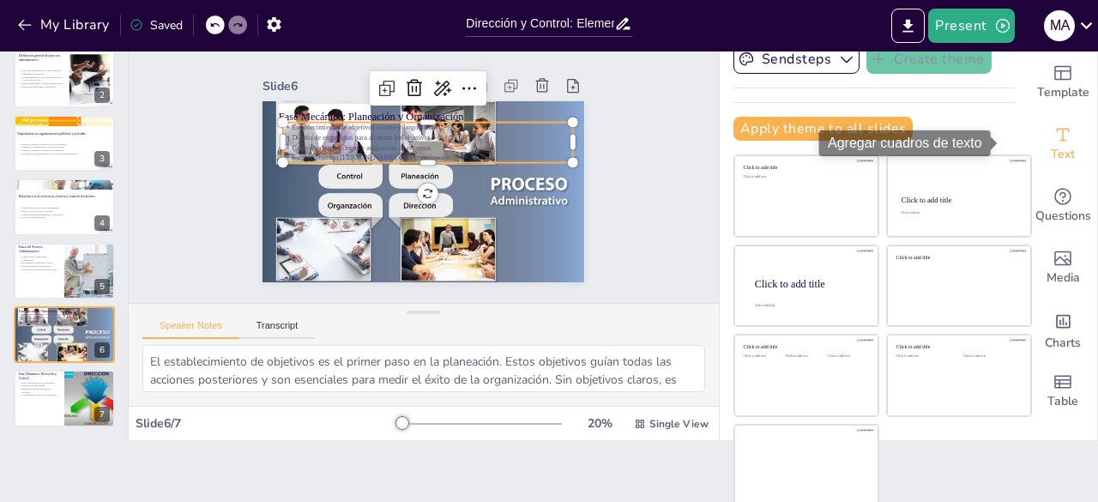
click at [1058, 147] on div "Text" at bounding box center [1062, 144] width 69 height 62
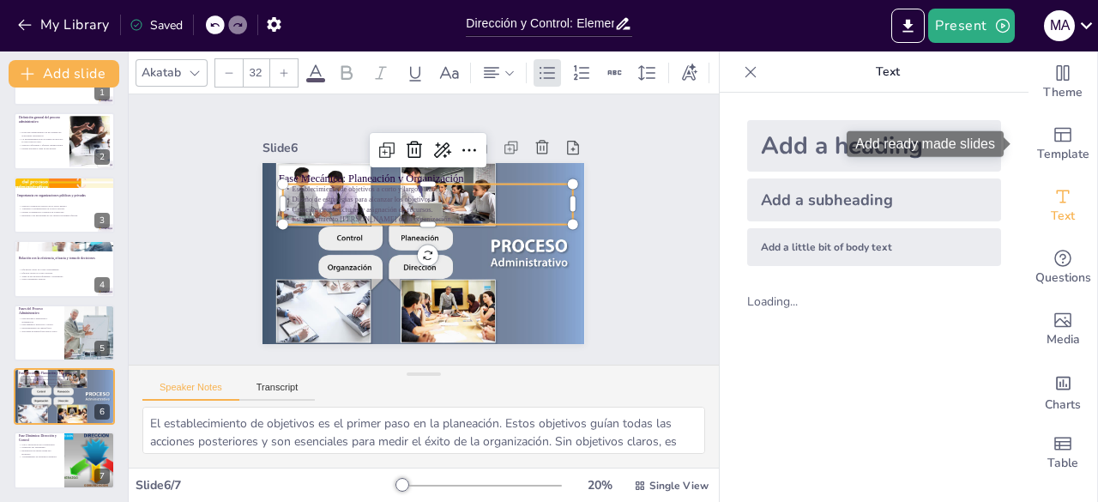
scroll to position [0, 0]
click at [314, 64] on icon at bounding box center [315, 73] width 21 height 21
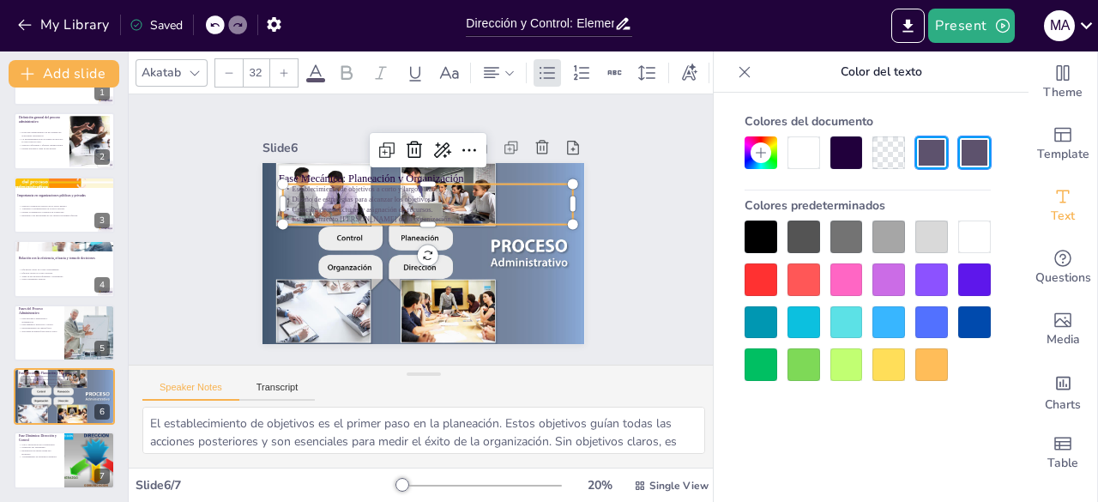
click at [844, 159] on div at bounding box center [846, 152] width 33 height 33
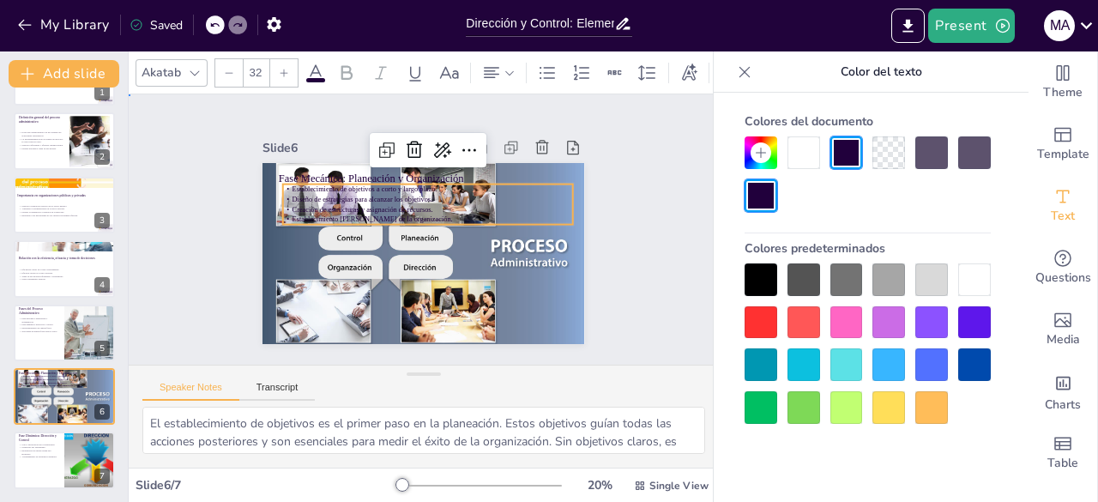
click at [641, 165] on div "Slide 1 Introducción al Proceso Administrativo Este presentación ofrece una vis…" at bounding box center [423, 229] width 633 height 387
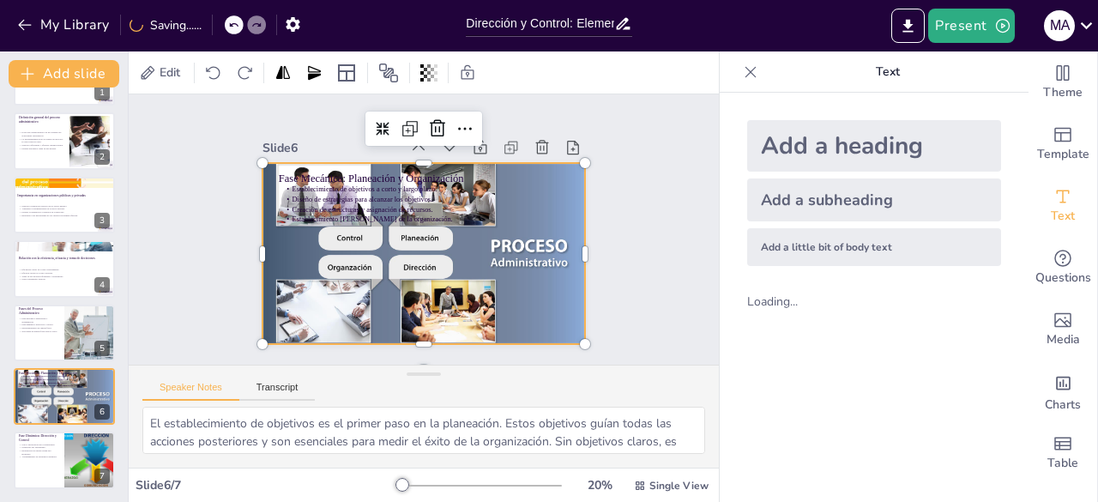
click at [478, 160] on div at bounding box center [416, 252] width 368 height 291
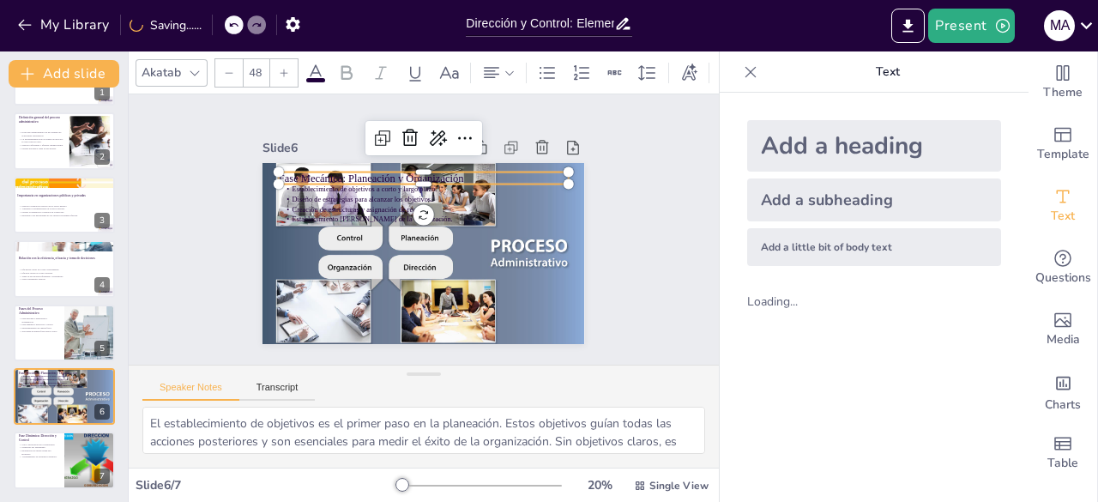
click at [471, 173] on p "Fase Mecánica: Planeación y Organización" at bounding box center [453, 188] width 243 height 182
click at [475, 202] on p "Creación de estructuras y asignación de recursos." at bounding box center [438, 213] width 256 height 153
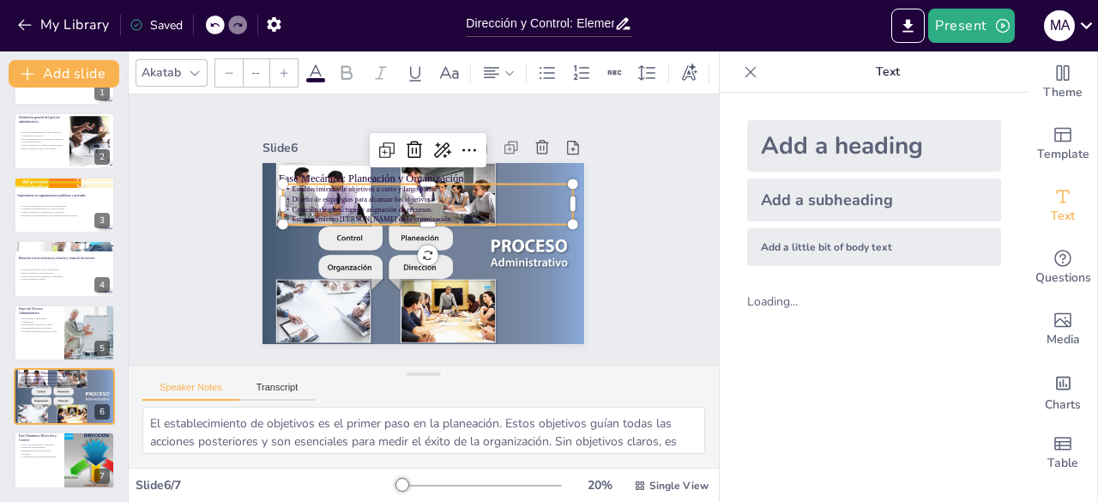
type input "32"
click at [475, 215] on p "Establecimiento [PERSON_NAME] de la organización." at bounding box center [432, 222] width 256 height 153
click at [346, 181] on span "Establecimiento de objetivos a corto y largo plazo." at bounding box center [392, 164] width 129 height 79
click at [346, 181] on span "Establecimiento de objetivos a corto y largo plazo." at bounding box center [374, 178] width 143 height 38
click at [376, 184] on span "Establecimiento de objetivos a corto y largo plazo." at bounding box center [422, 158] width 92 height 122
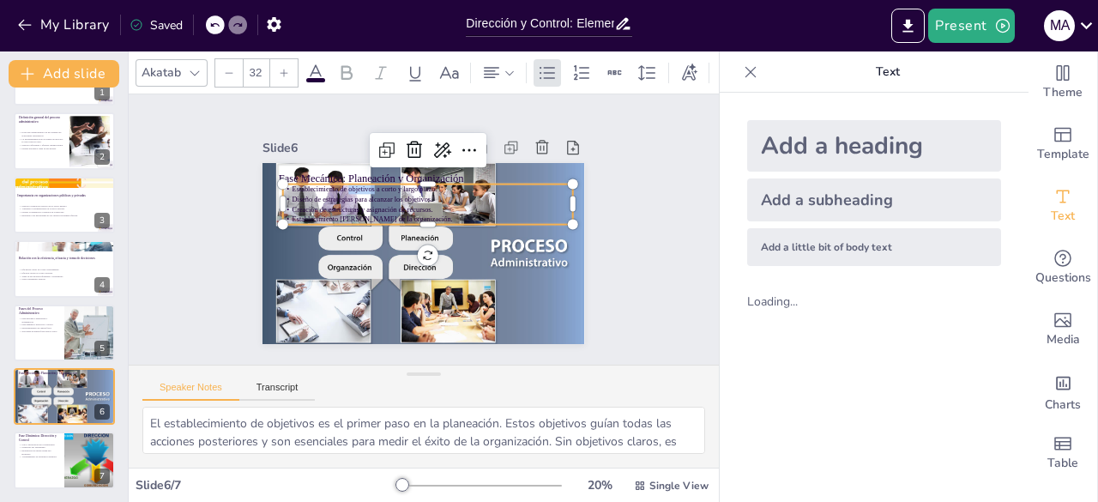
click at [346, 184] on span "Establecimiento de objetivos a corto y largo plazo." at bounding box center [380, 173] width 140 height 52
click at [346, 184] on span "Establecimiento de objetivos a corto y largo plazo." at bounding box center [374, 178] width 143 height 38
click at [617, 244] on div "Slide 1 Introducción al Proceso Administrativo Este presentación ofrece una vis…" at bounding box center [423, 230] width 387 height 634
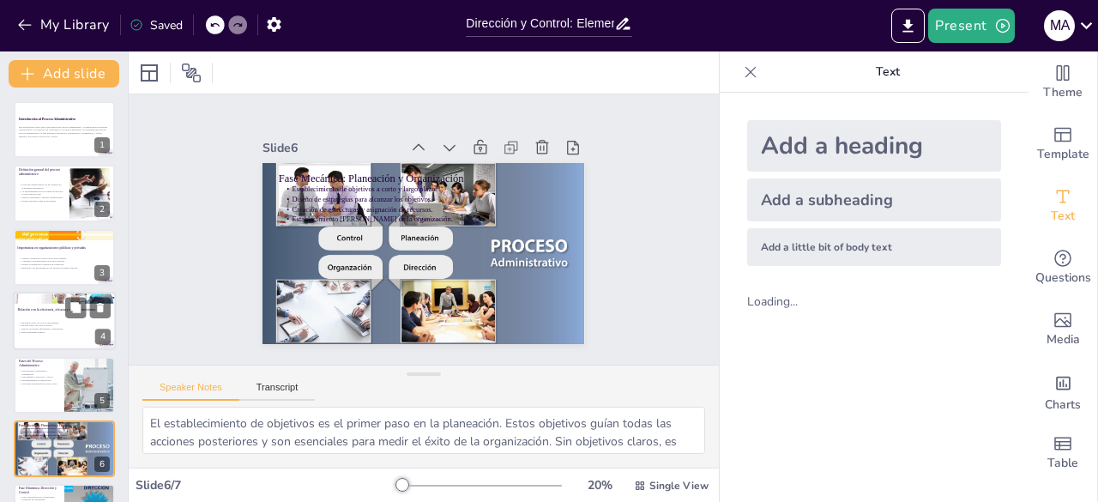
scroll to position [52, 0]
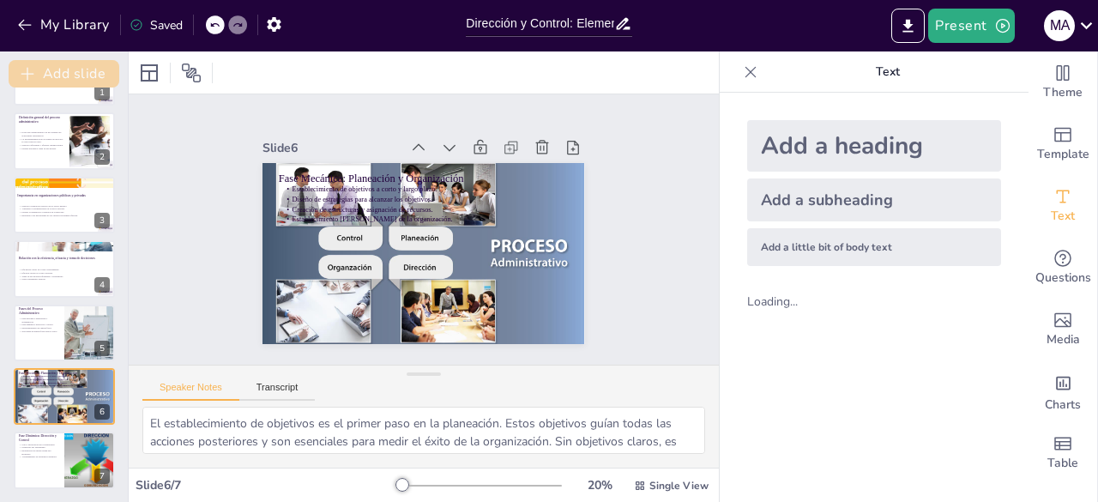
click at [73, 78] on button "Add slide" at bounding box center [64, 73] width 111 height 27
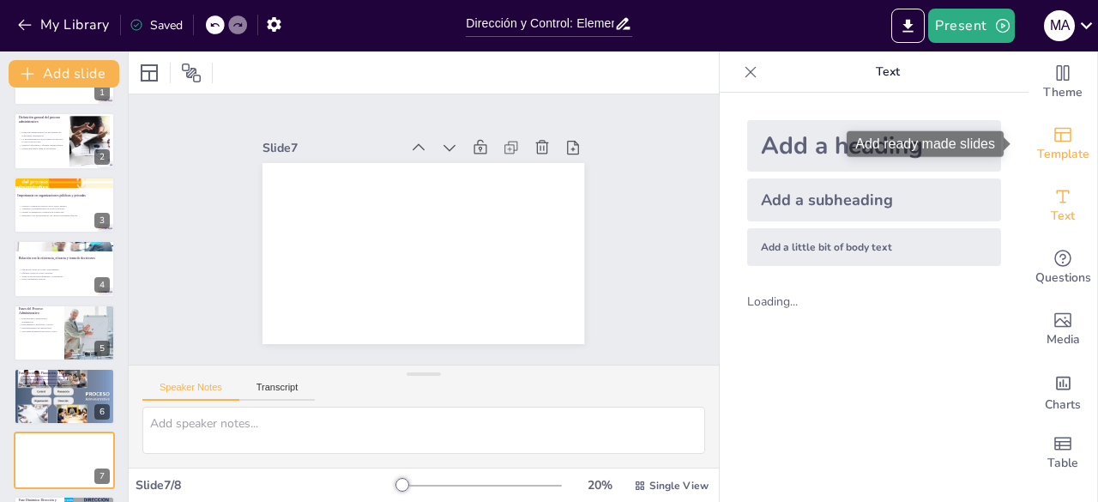
click at [1028, 137] on div "Template" at bounding box center [1062, 144] width 69 height 62
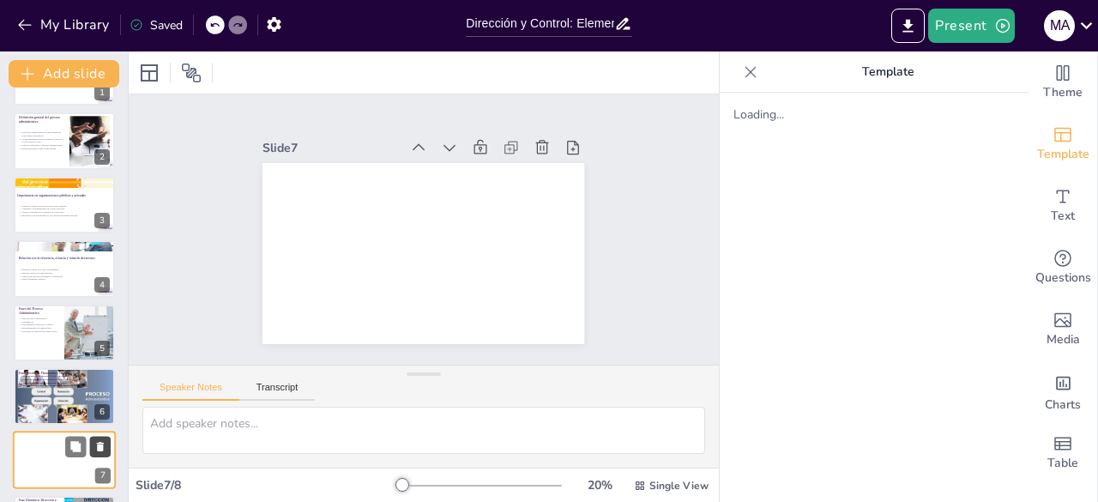
click at [101, 446] on icon at bounding box center [100, 446] width 7 height 9
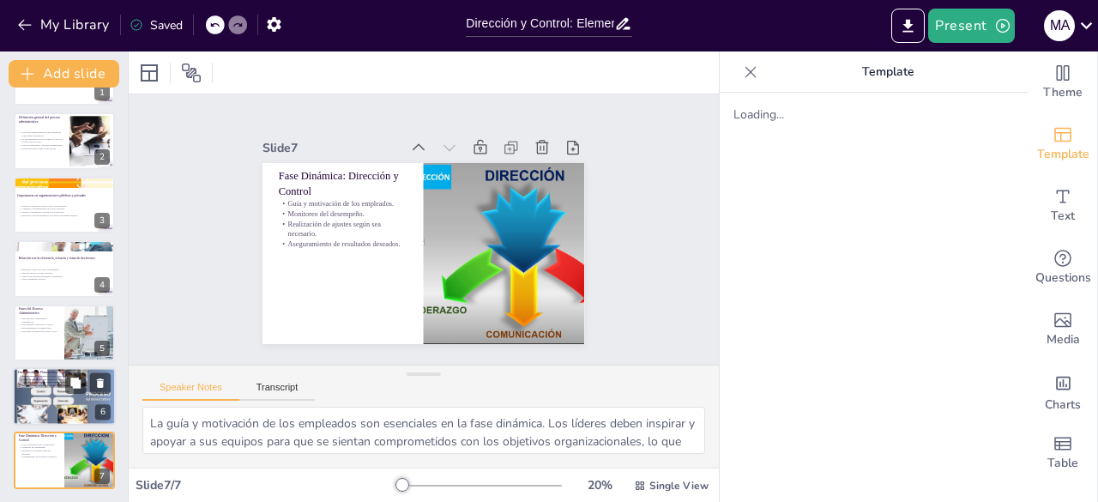
click at [62, 384] on span "Establecimiento [PERSON_NAME] de la organización." at bounding box center [47, 385] width 51 height 3
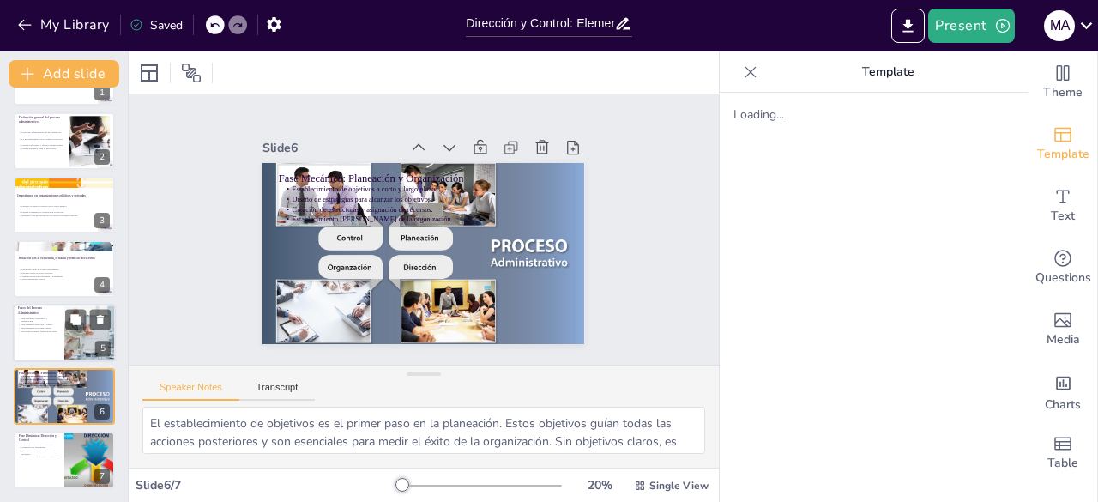
click at [51, 327] on p "Interdependencia de ambas fases." at bounding box center [38, 327] width 41 height 3
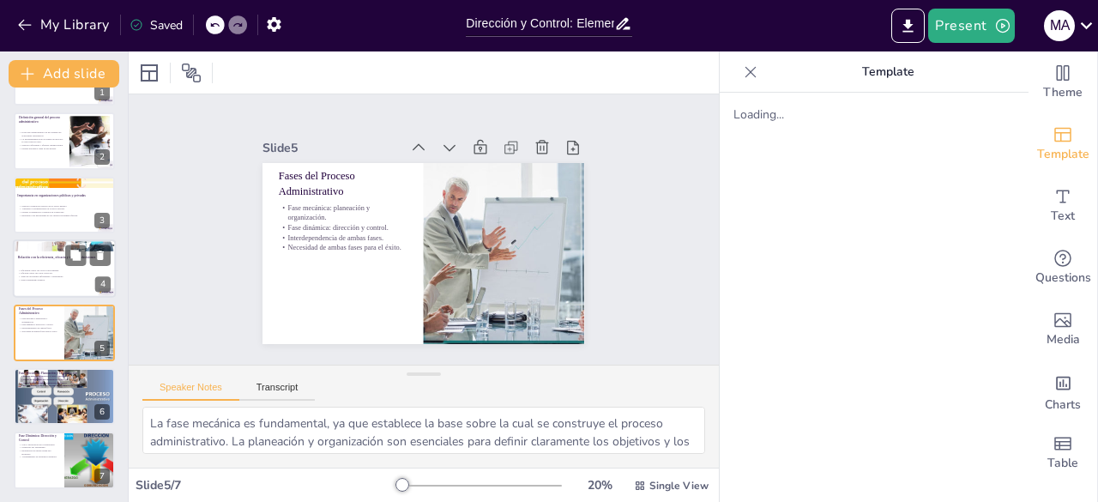
click at [50, 261] on div "Relación con la eficiencia, eficacia y toma de decisiones" at bounding box center [64, 258] width 93 height 8
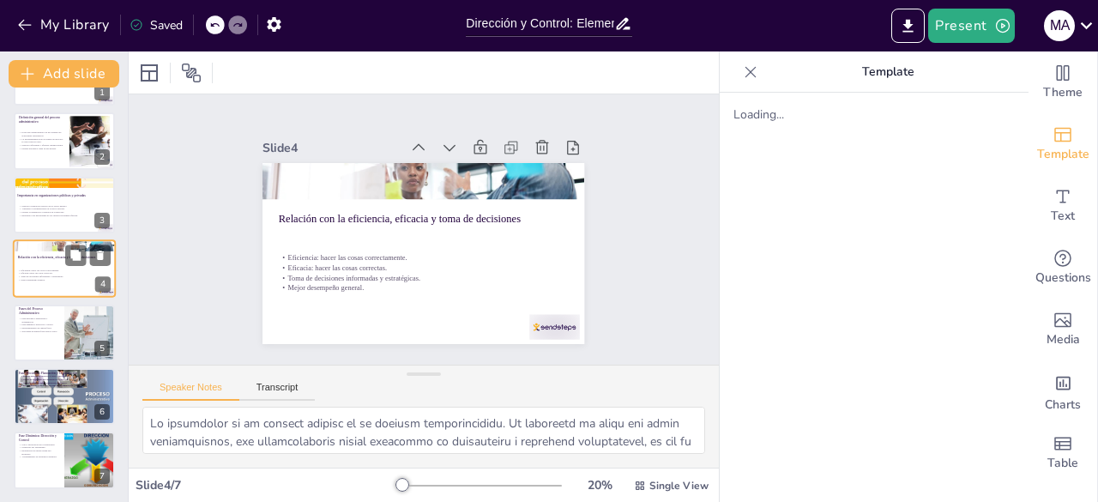
scroll to position [26, 0]
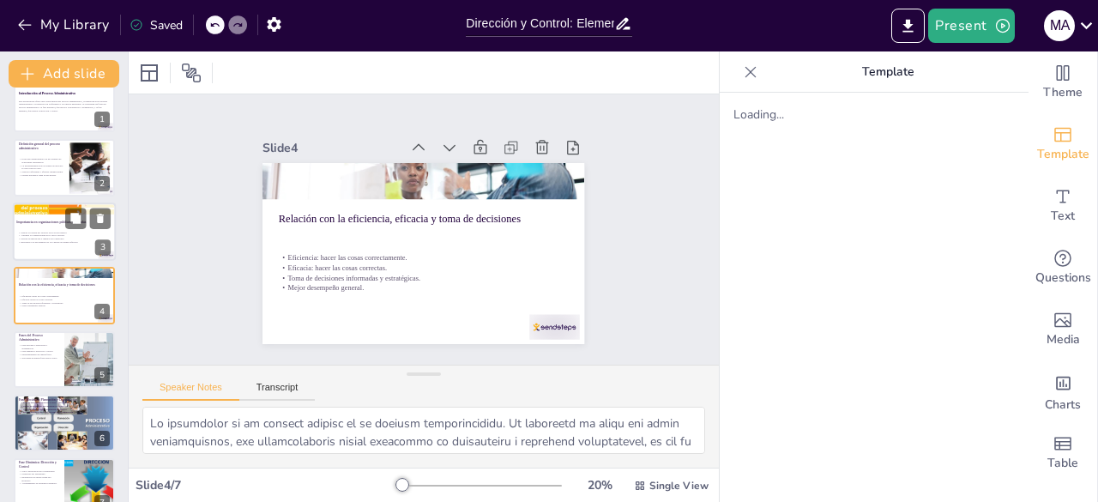
click at [52, 234] on p "Aumenta la competitividad en el sector privado." at bounding box center [64, 235] width 93 height 3
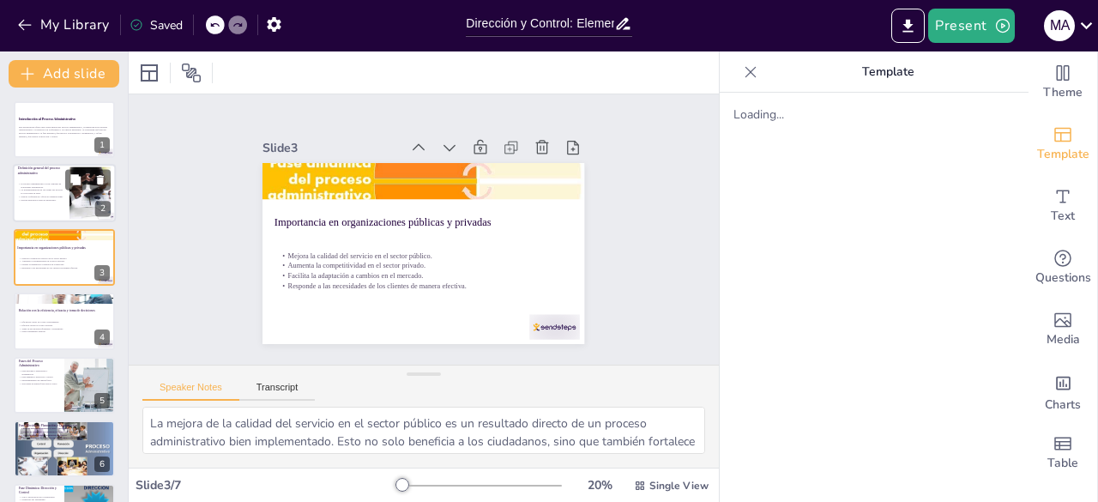
click at [50, 191] on p "La interdependencia de las etapas del proceso es clave para su éxito." at bounding box center [41, 192] width 46 height 6
type textarea "Lo ipsumdolor sit ametcon adipiscingelit sedd ei temporin ut laboreetdol magnaa…"
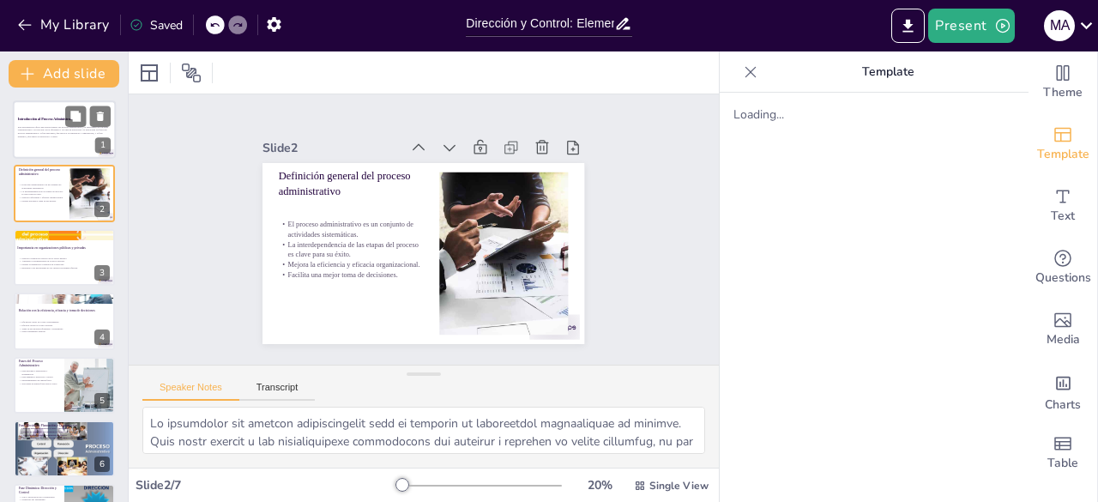
click at [57, 111] on div at bounding box center [64, 129] width 103 height 58
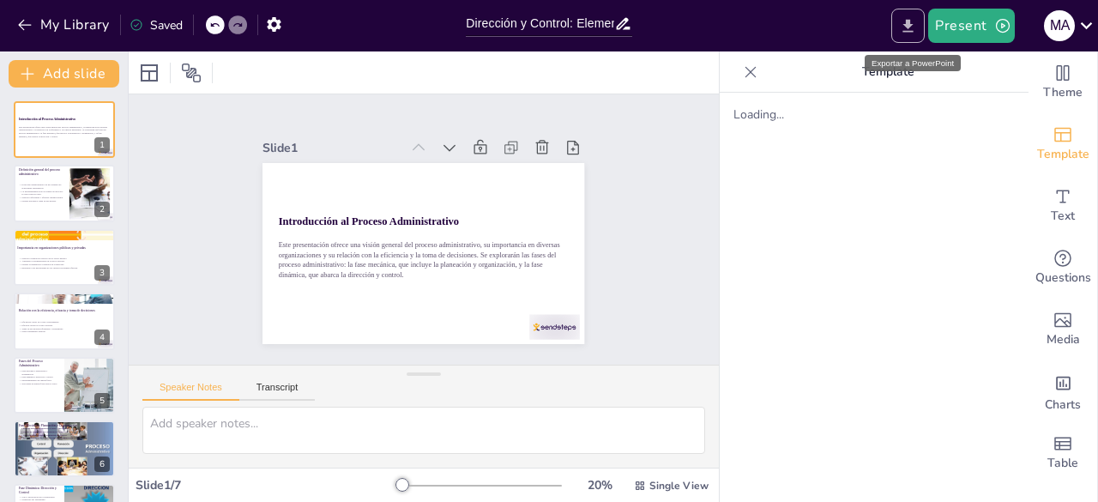
click at [907, 23] on icon "Export to PowerPoint" at bounding box center [908, 26] width 18 height 18
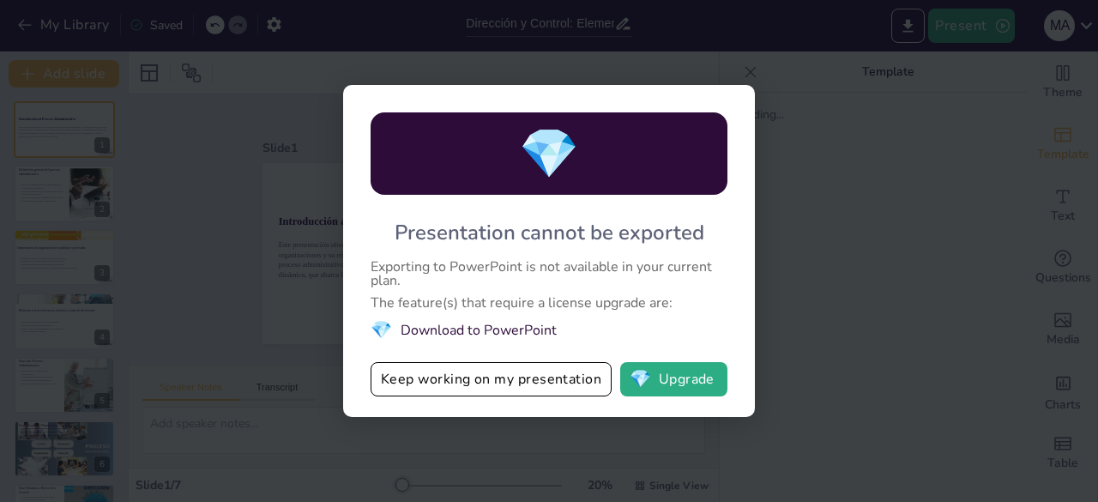
click at [791, 239] on div "💎 Presentation cannot be exported Exporting to PowerPoint is not available in y…" at bounding box center [549, 251] width 1098 height 502
click at [906, 109] on div "💎 Presentation cannot be exported Exporting to PowerPoint is not available in y…" at bounding box center [549, 251] width 1098 height 502
click at [543, 366] on button "Keep working on my presentation" at bounding box center [490, 379] width 241 height 34
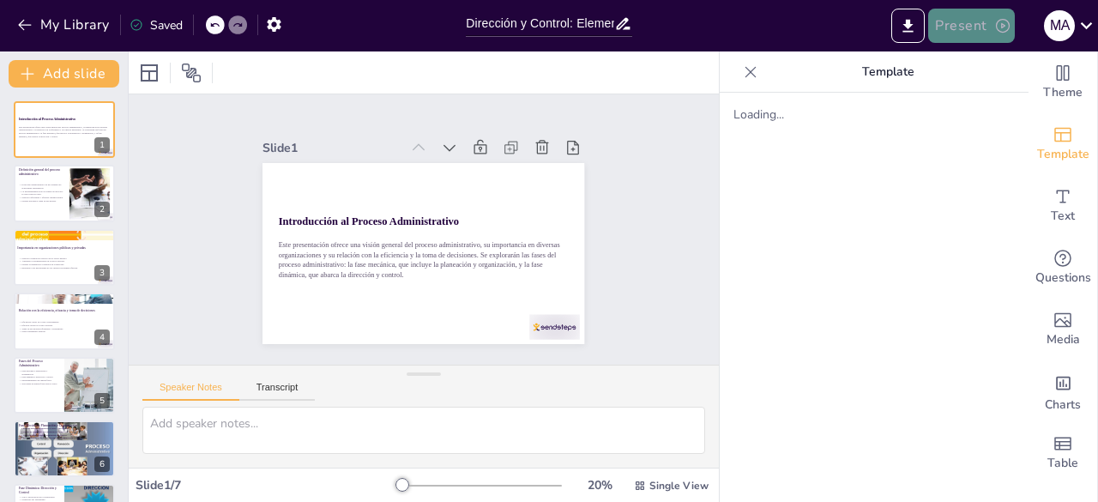
click at [999, 32] on icon "button" at bounding box center [1003, 26] width 14 height 14
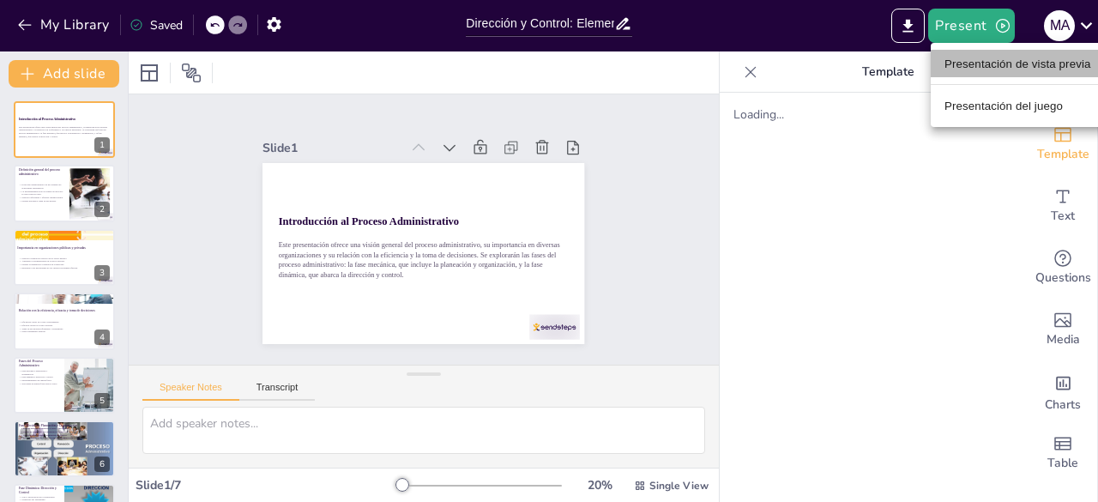
click at [995, 61] on font "Presentación de vista previa" at bounding box center [1017, 63] width 147 height 13
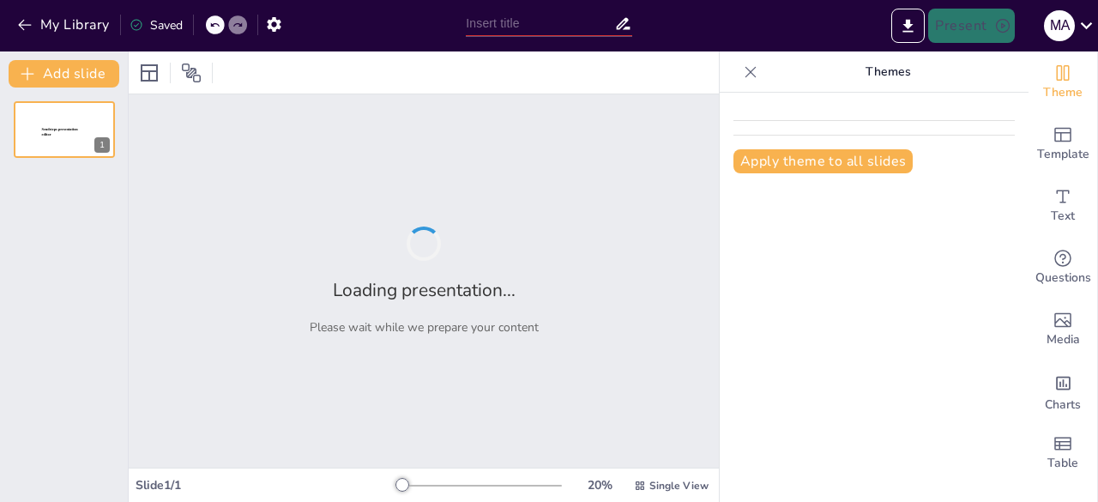
type input "Dirección y Control: Elementos de la Fase Dinámica en la Administración"
